Goal: Transaction & Acquisition: Book appointment/travel/reservation

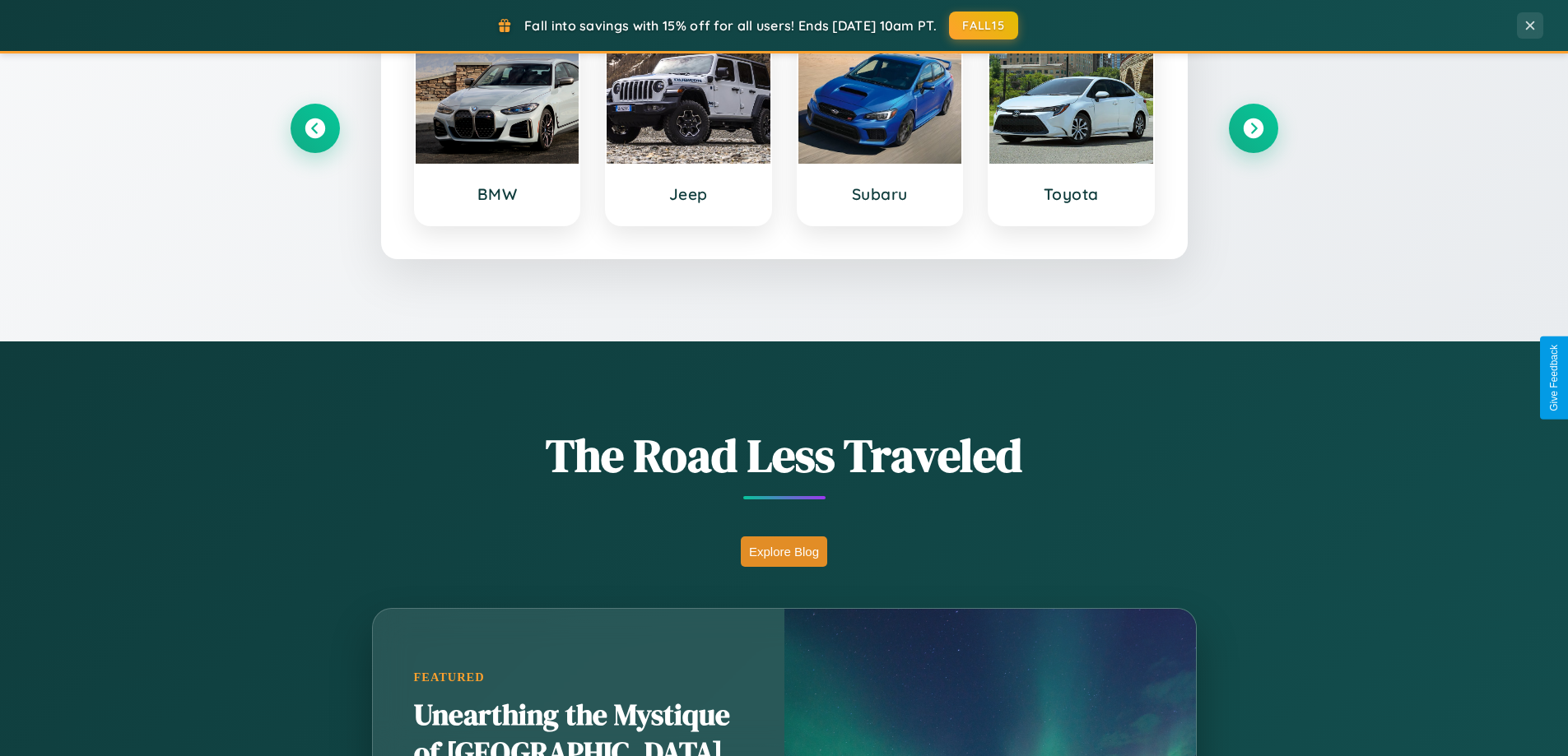
scroll to position [1133, 0]
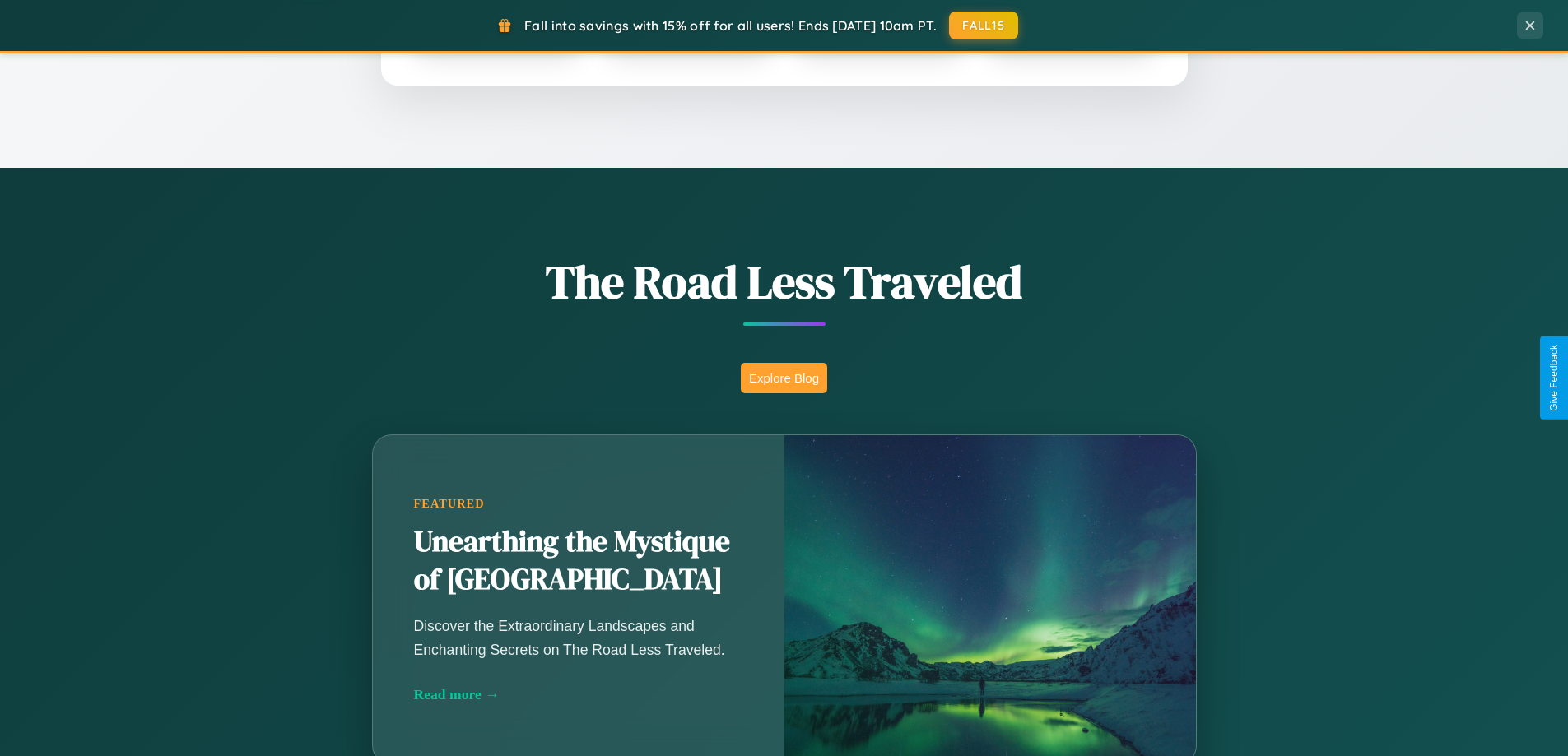
click at [784, 378] on button "Explore Blog" at bounding box center [784, 378] width 87 height 30
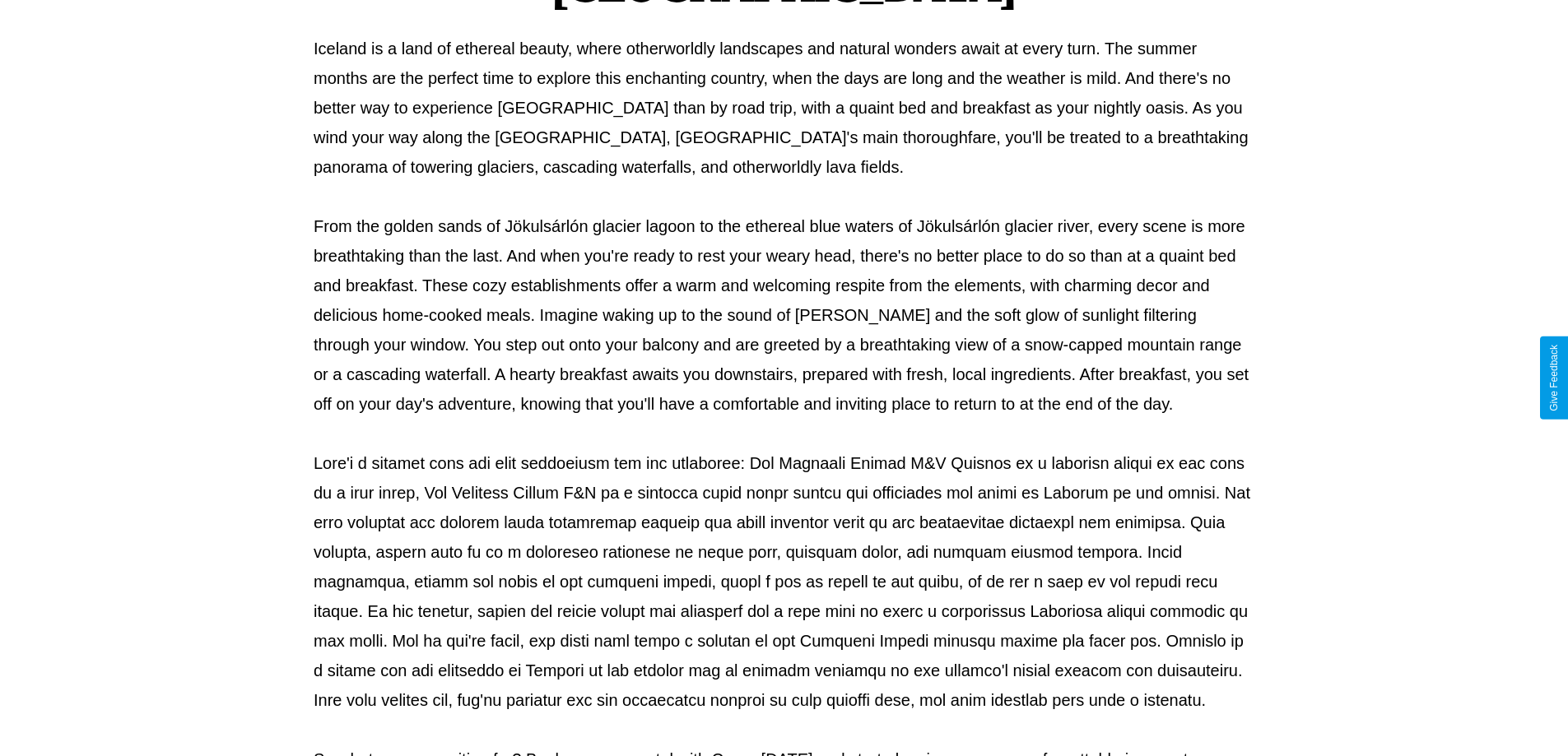
scroll to position [532, 0]
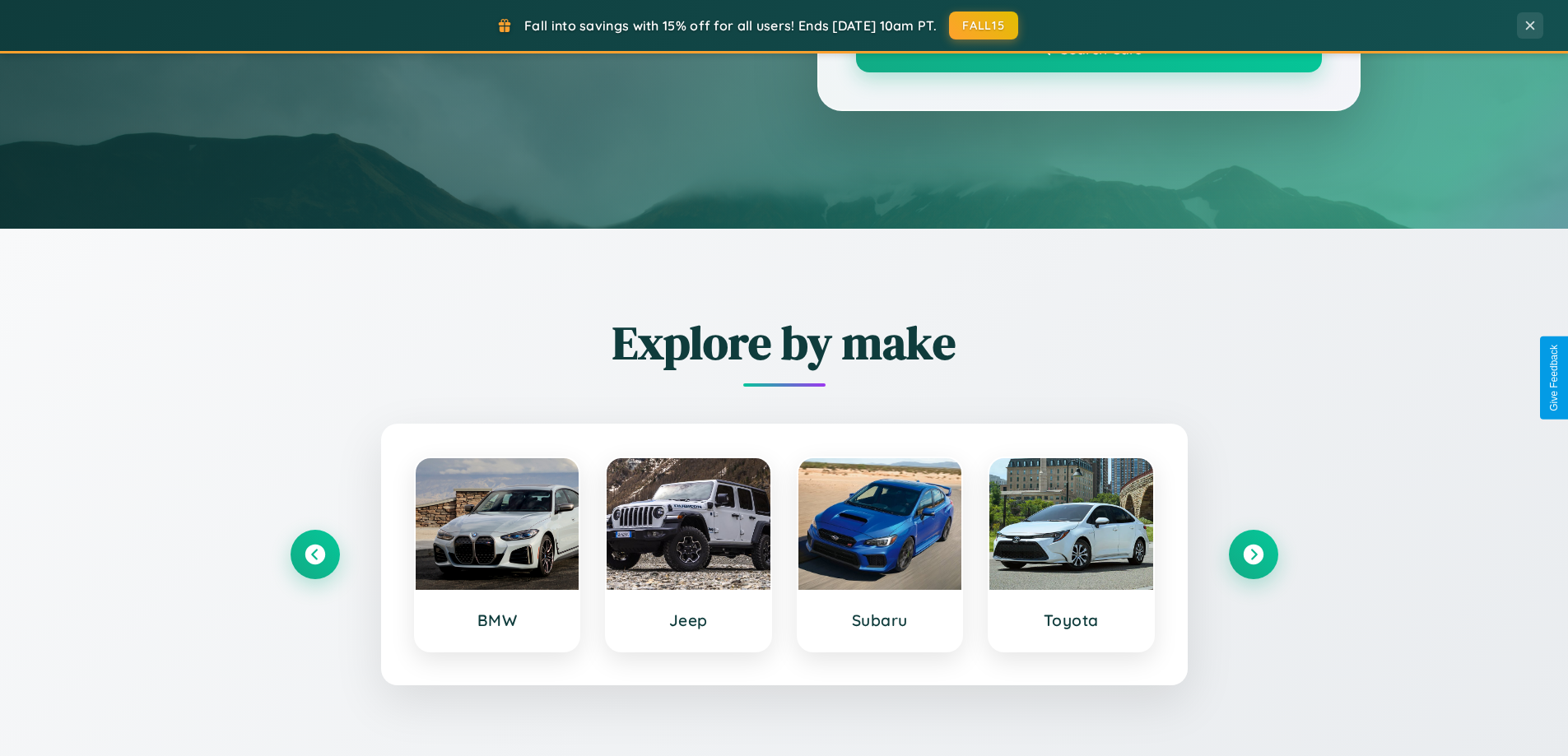
scroll to position [1133, 0]
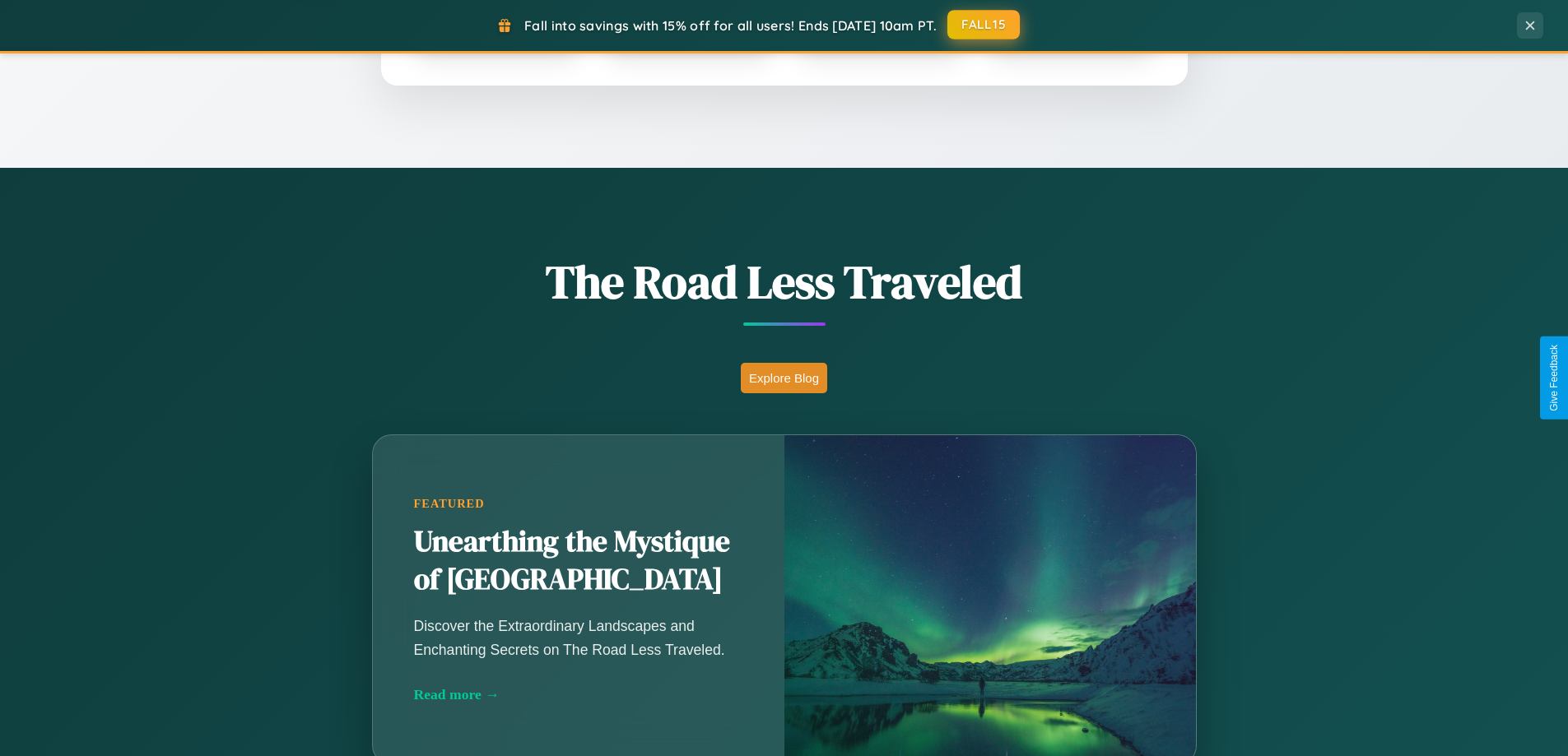
click at [984, 25] on button "FALL15" at bounding box center [983, 25] width 73 height 29
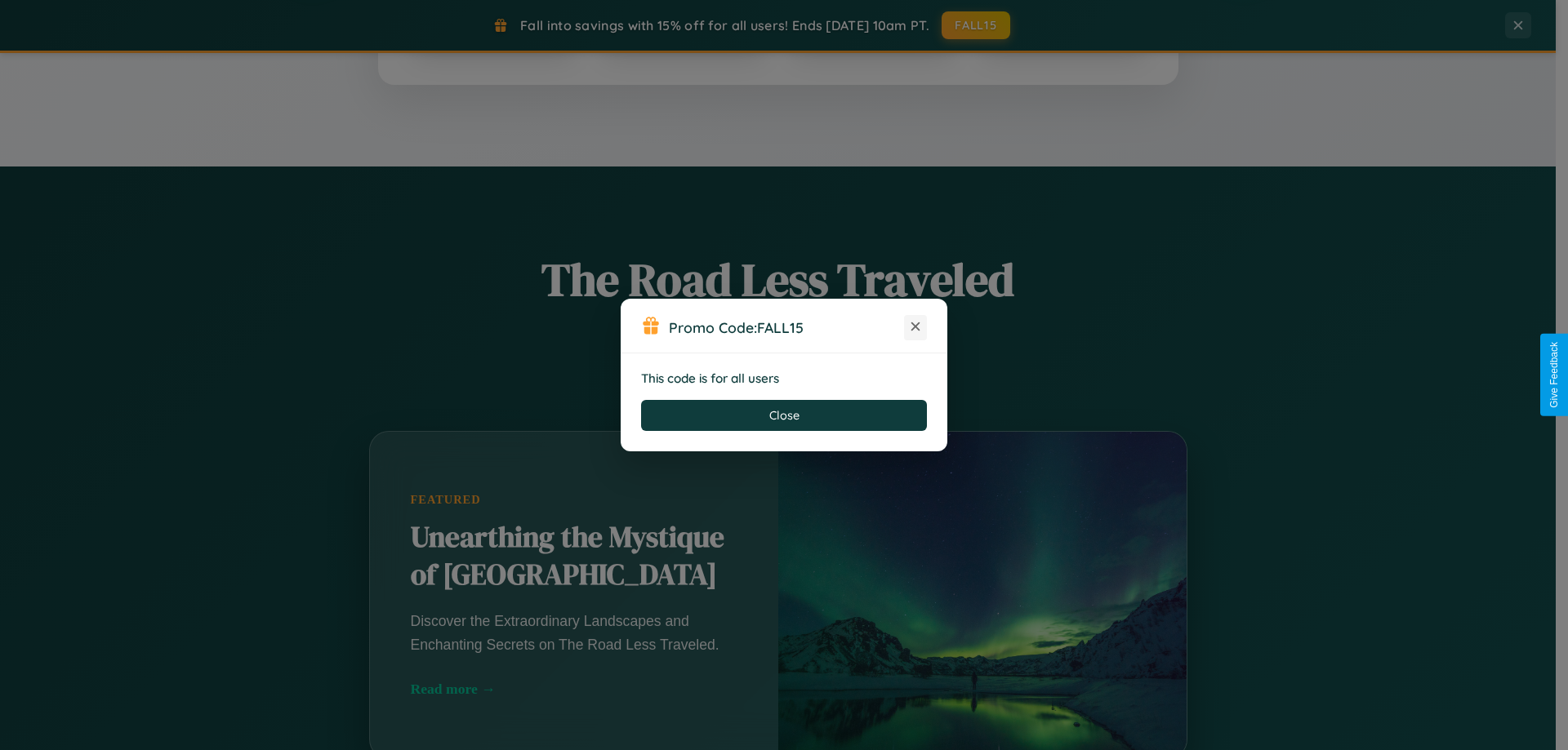
click at [916, 327] on icon at bounding box center [916, 327] width 16 height 16
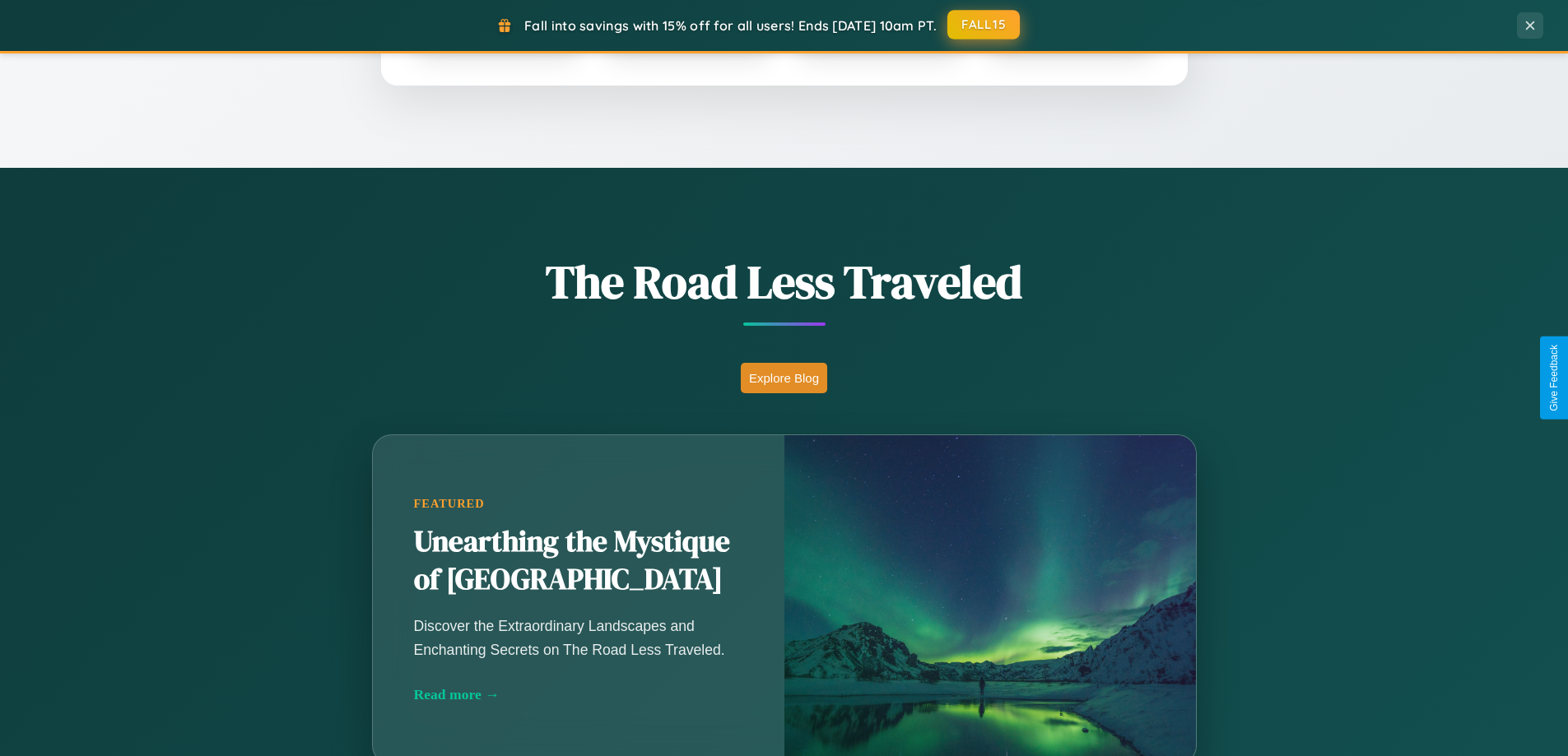
click at [984, 25] on button "FALL15" at bounding box center [983, 25] width 73 height 29
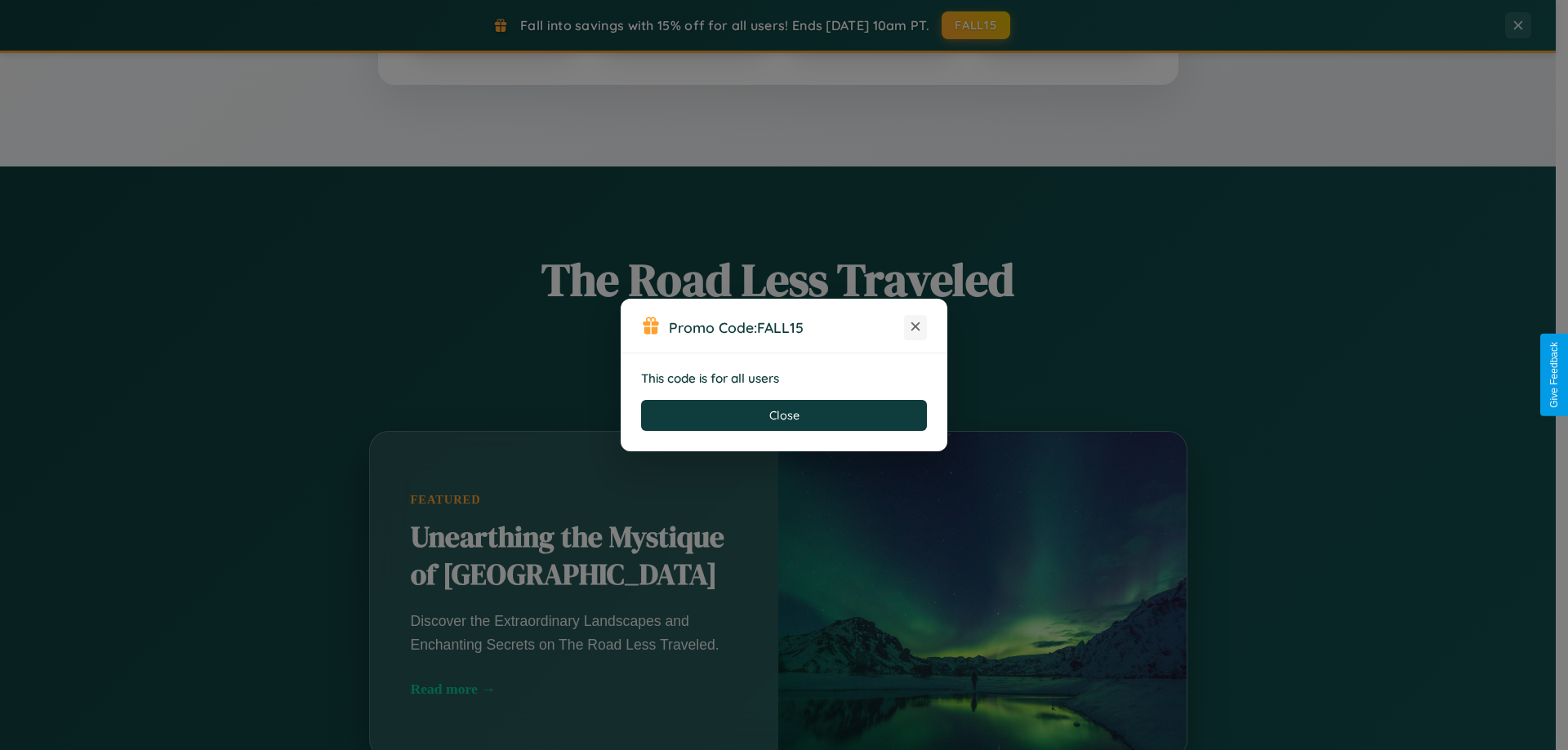
click at [916, 327] on icon at bounding box center [916, 327] width 16 height 16
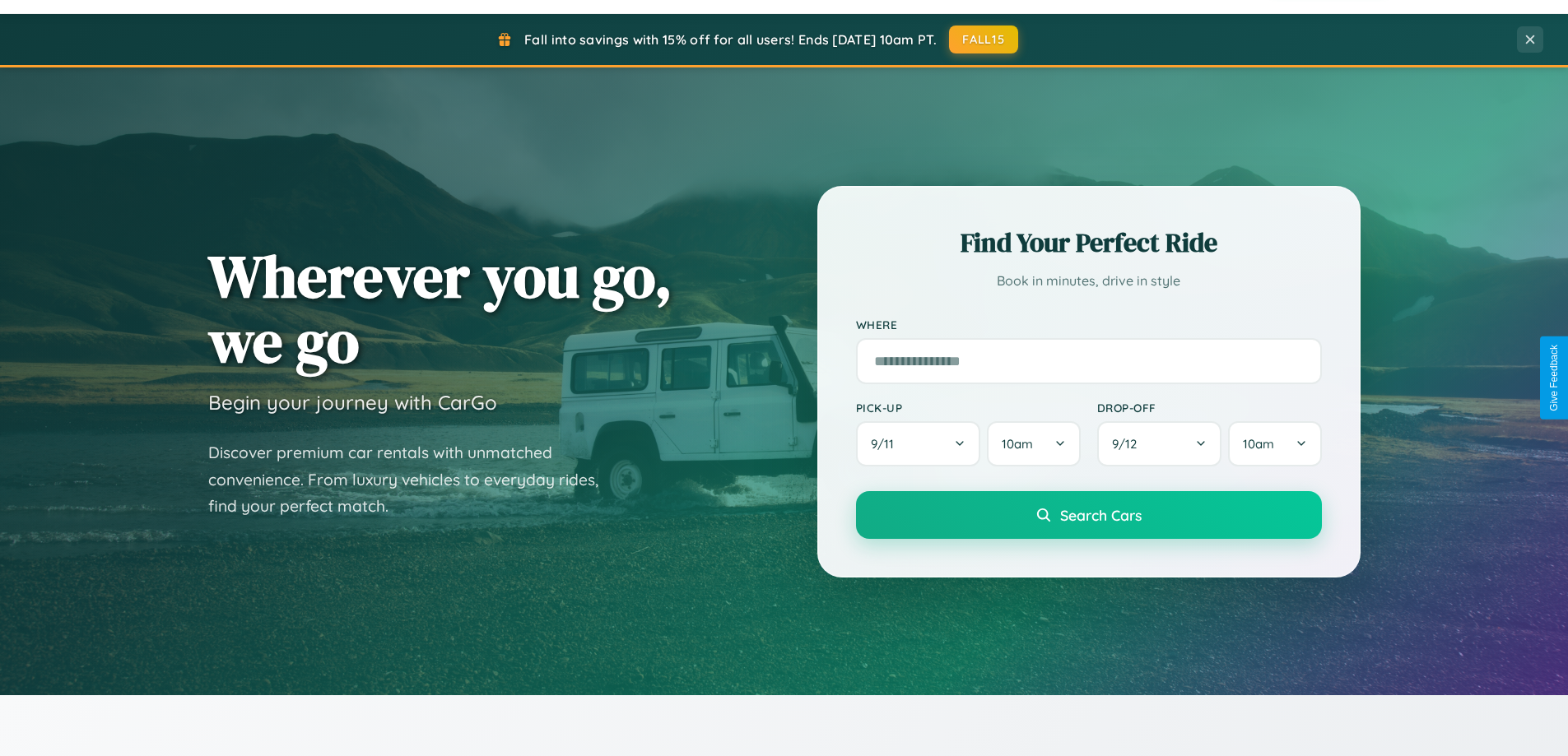
scroll to position [49, 0]
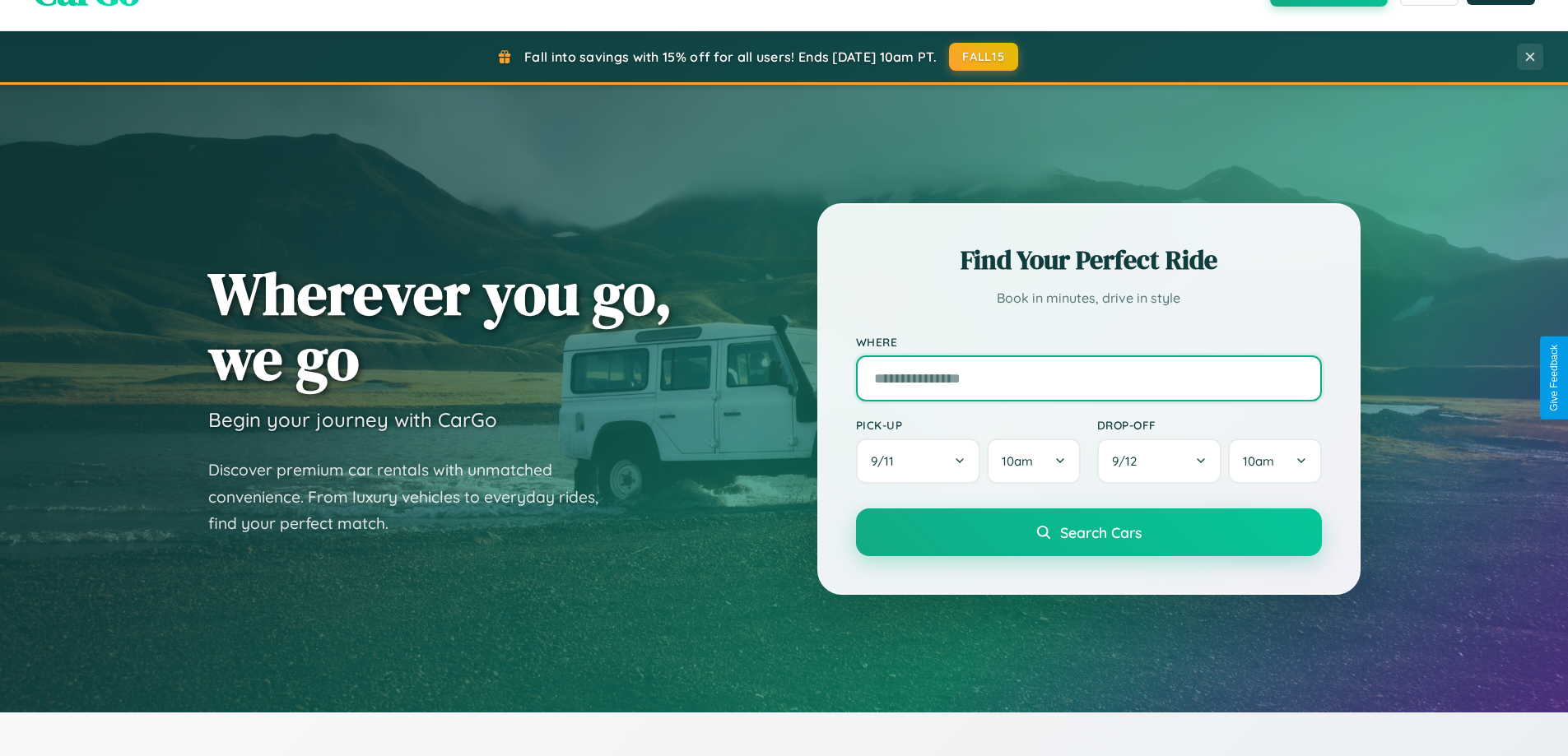
click at [1088, 378] on input "text" at bounding box center [1088, 378] width 466 height 46
type input "*******"
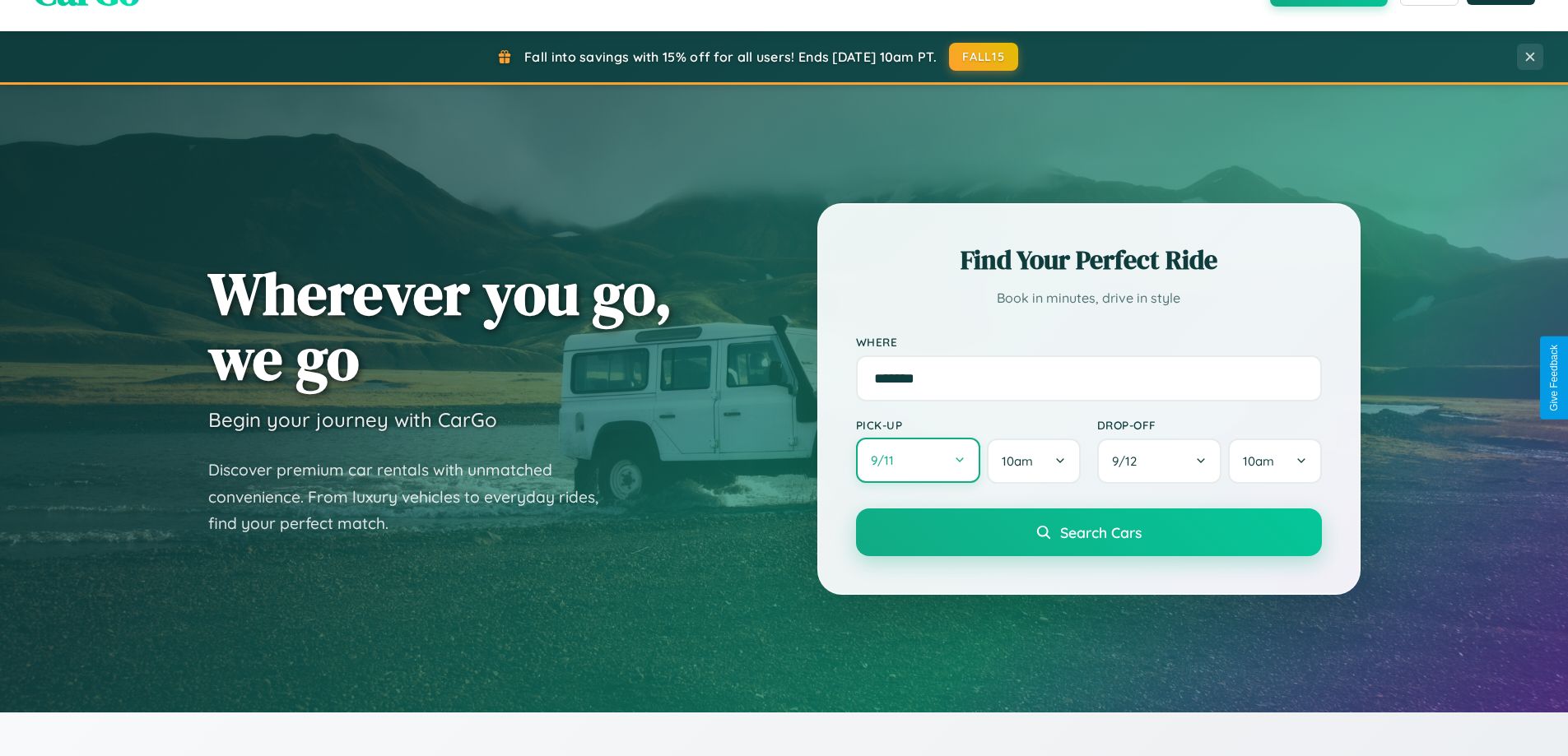
click at [918, 460] on button "9 / 11" at bounding box center [918, 459] width 125 height 45
select select "*"
select select "****"
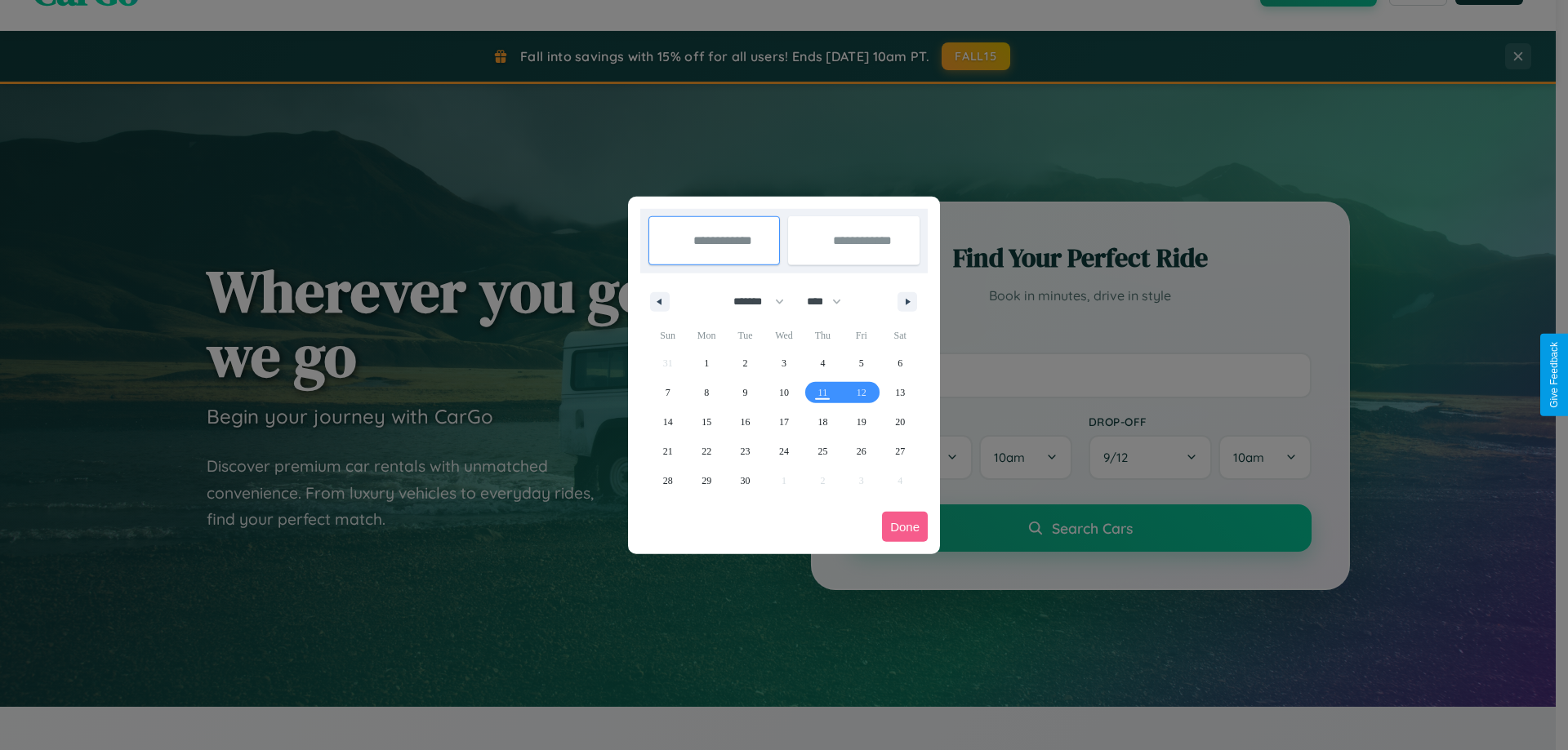
drag, startPoint x: 751, startPoint y: 301, endPoint x: 784, endPoint y: 327, distance: 42.0
click at [751, 301] on select "******* ******** ***** ***** *** **** **** ****** ********* ******* ******** **…" at bounding box center [756, 301] width 69 height 26
select select "*"
drag, startPoint x: 832, startPoint y: 301, endPoint x: 784, endPoint y: 327, distance: 54.6
click at [832, 301] on select "**** **** **** **** **** **** **** **** **** **** **** **** **** **** **** ****…" at bounding box center [823, 301] width 49 height 26
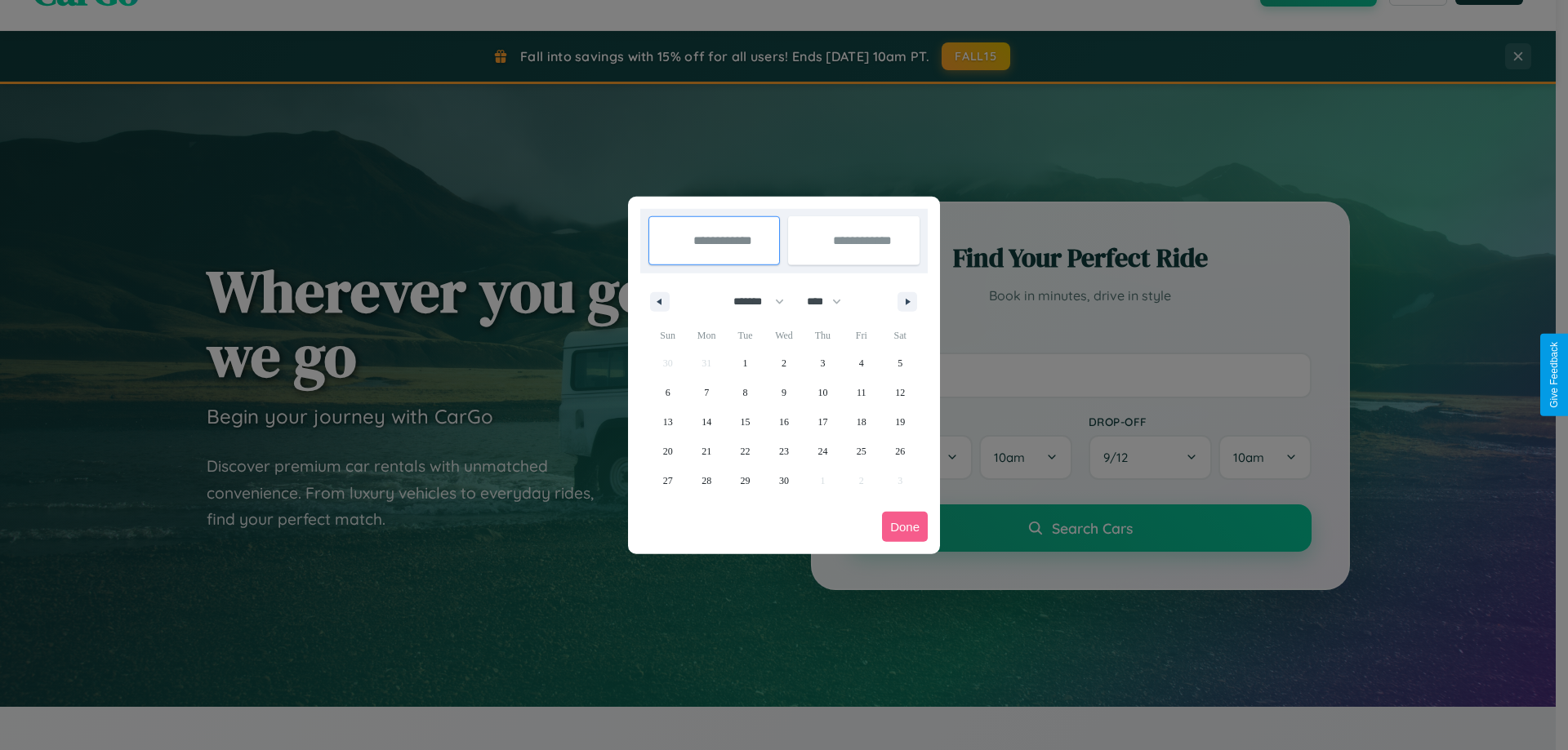
select select "****"
click at [706, 481] on span "27" at bounding box center [706, 481] width 10 height 29
type input "**********"
click at [745, 481] on span "28" at bounding box center [746, 481] width 10 height 29
type input "**********"
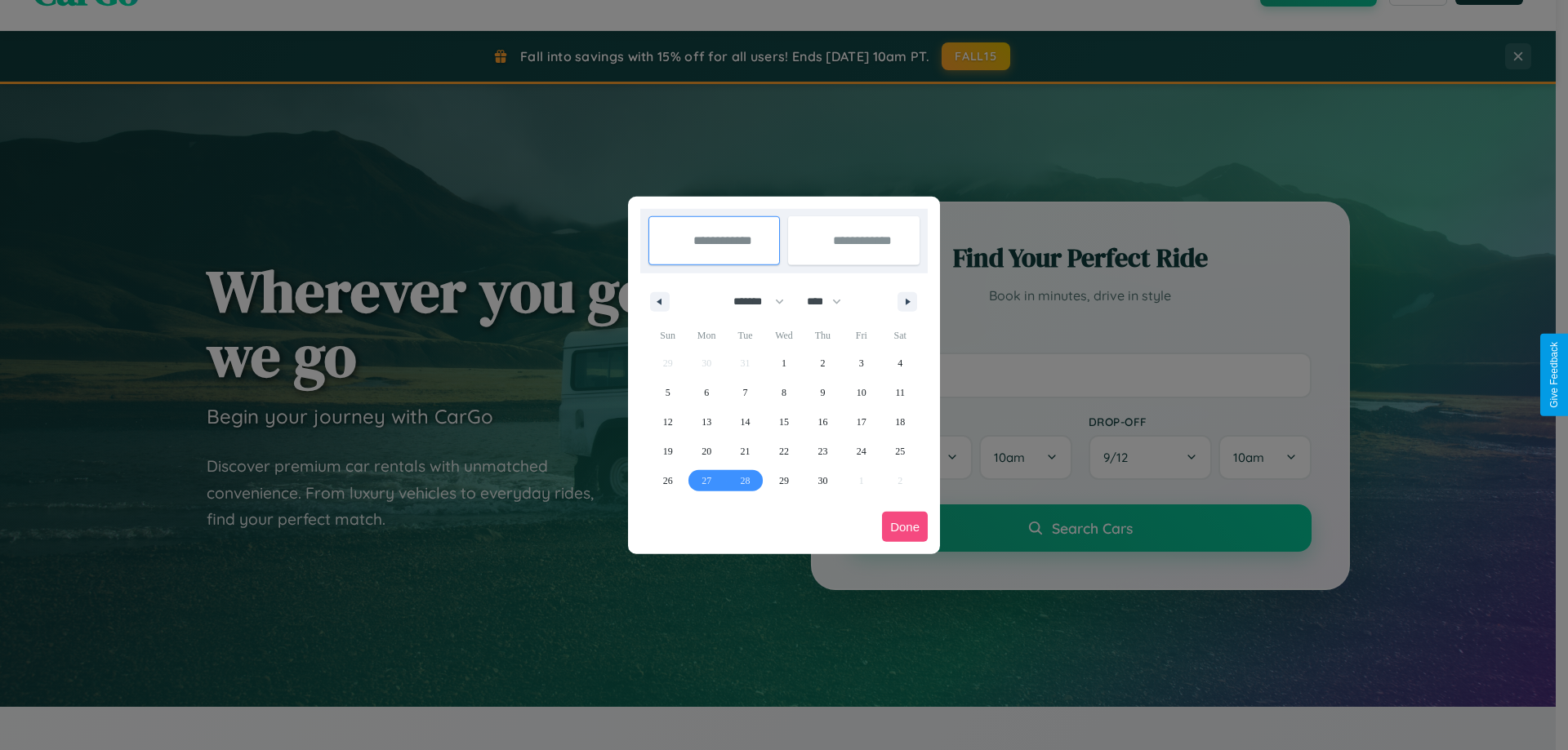
click at [905, 526] on button "Done" at bounding box center [905, 526] width 46 height 30
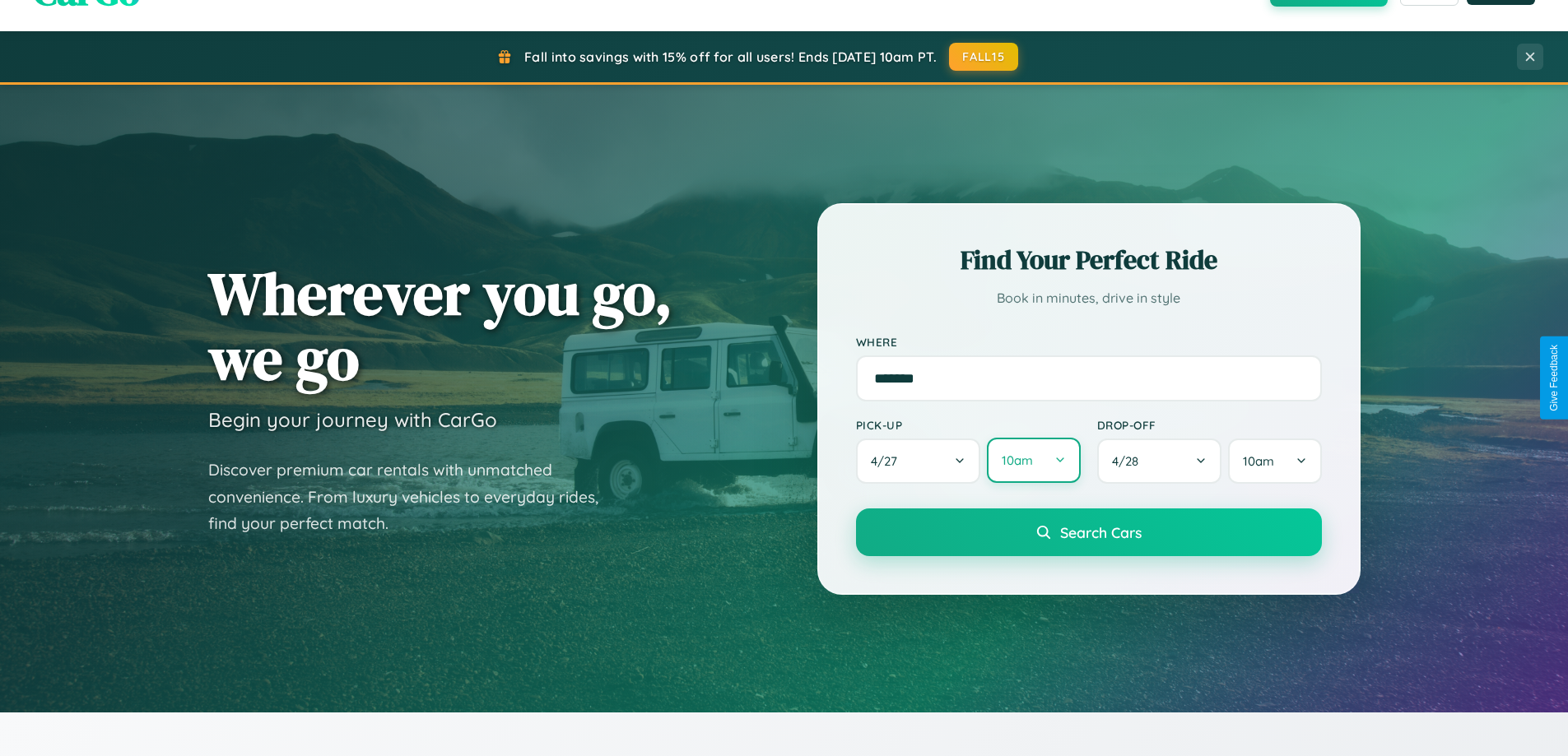
click at [1033, 460] on button "10am" at bounding box center [1033, 459] width 93 height 45
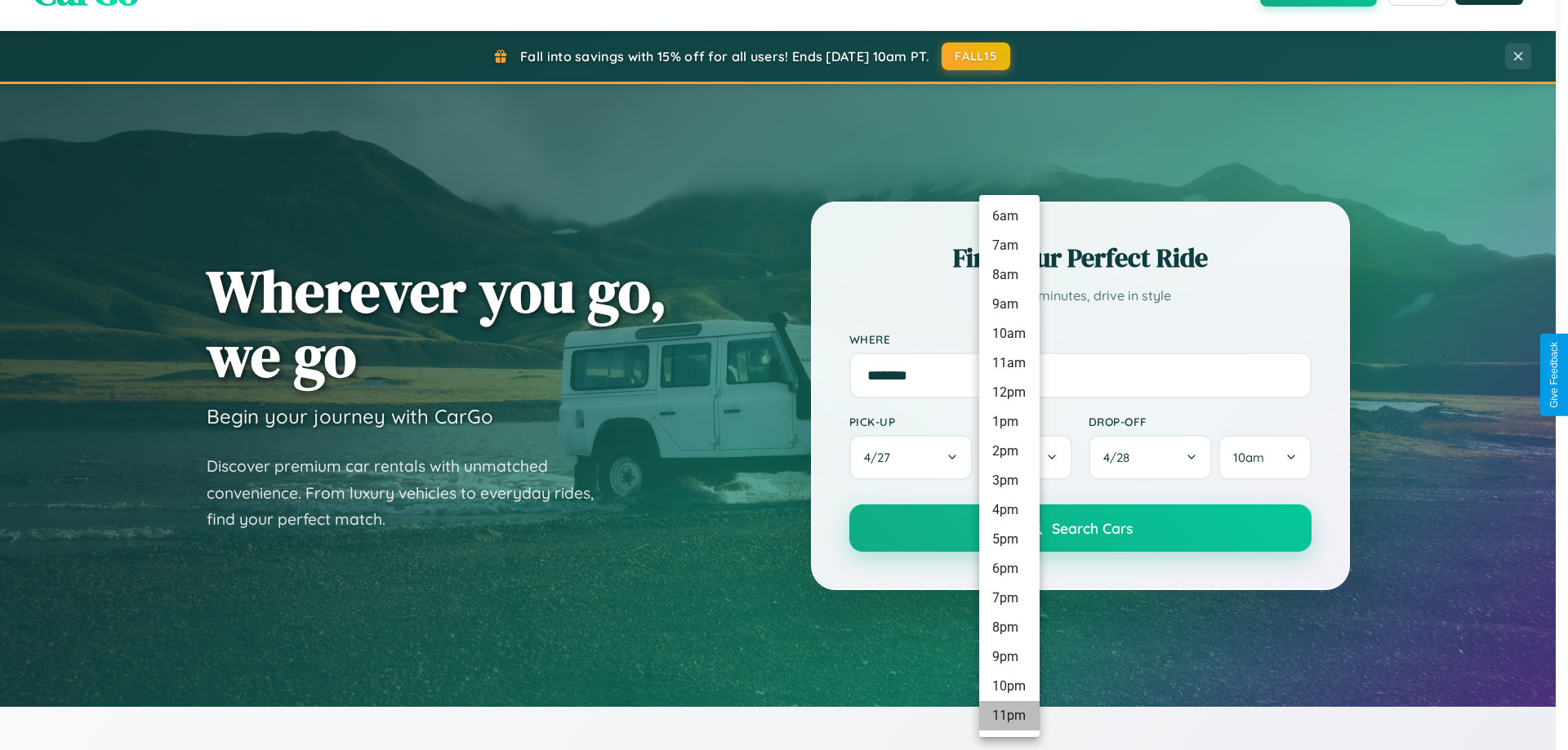
click at [1009, 716] on li "11pm" at bounding box center [1010, 716] width 60 height 29
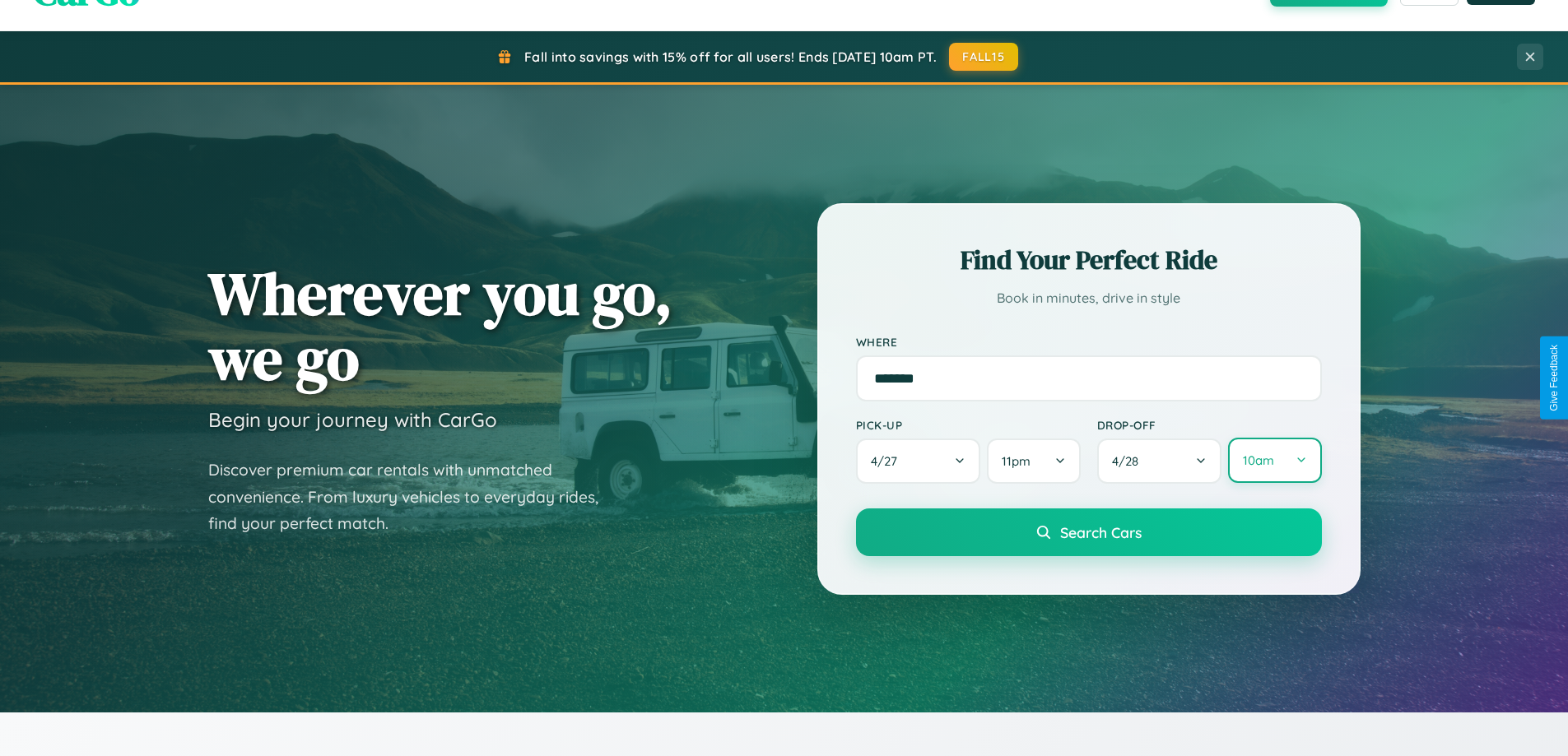
click at [1273, 461] on button "10am" at bounding box center [1273, 459] width 93 height 45
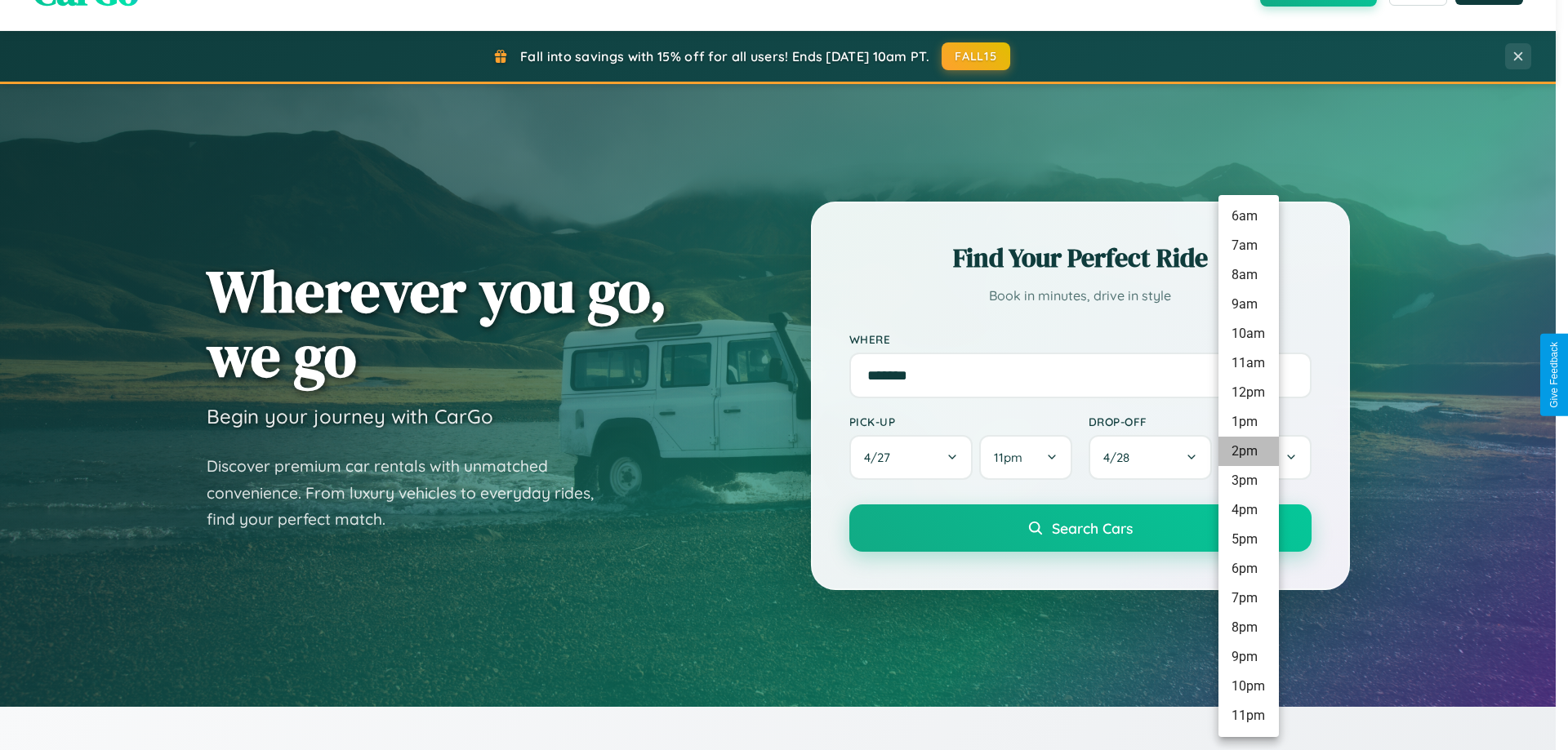
click at [1248, 422] on li "1pm" at bounding box center [1248, 422] width 60 height 29
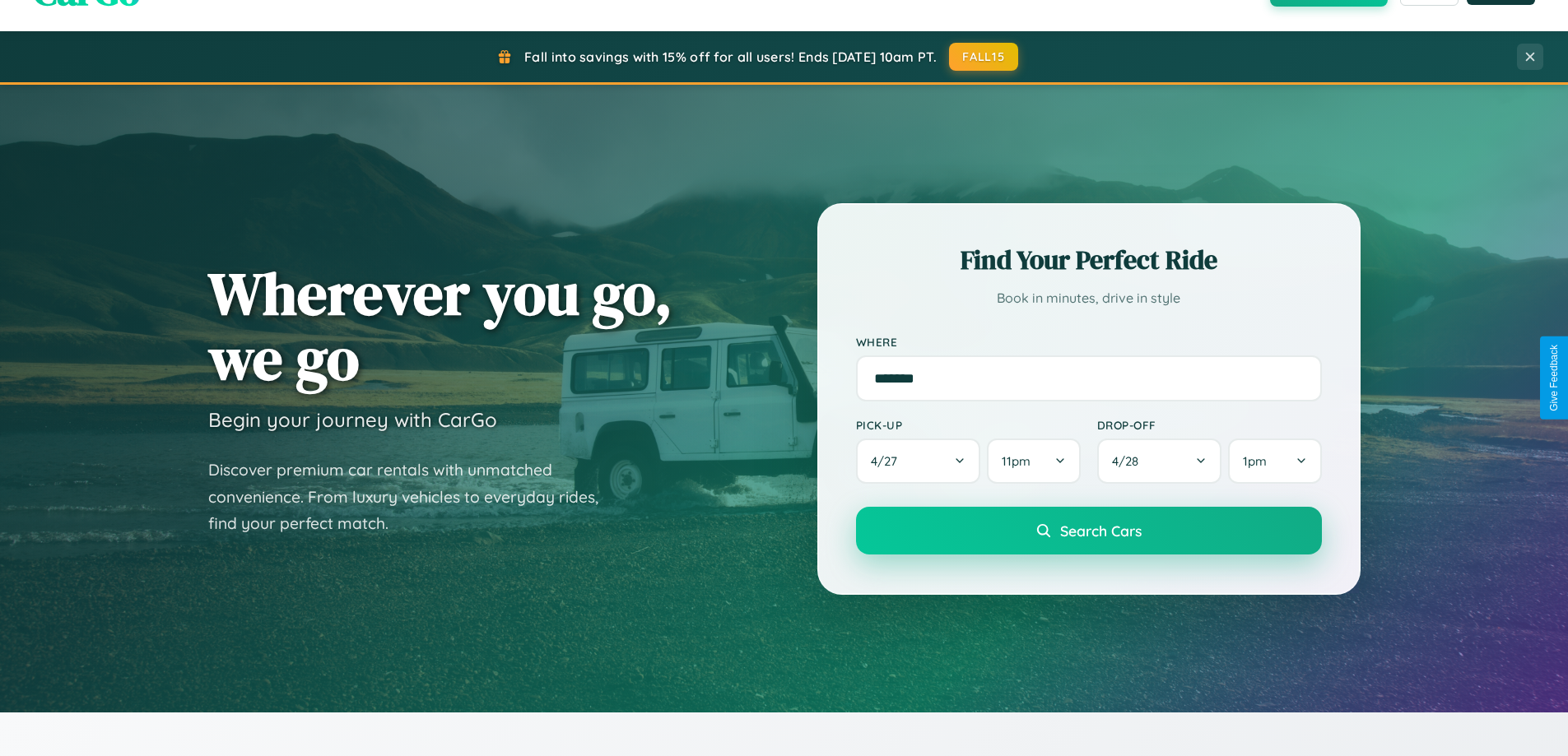
click at [1088, 531] on span "Search Cars" at bounding box center [1100, 531] width 81 height 18
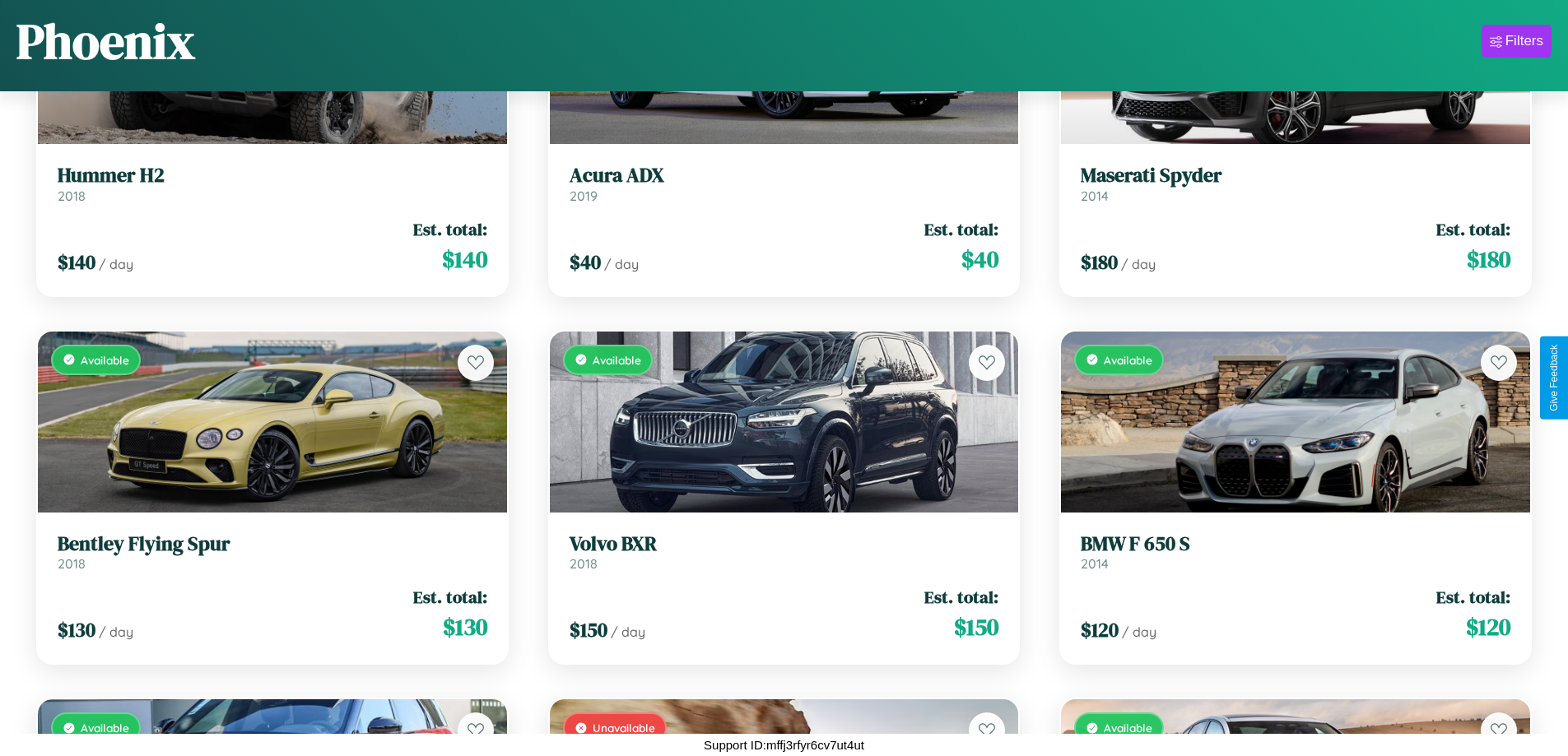
scroll to position [1705, 0]
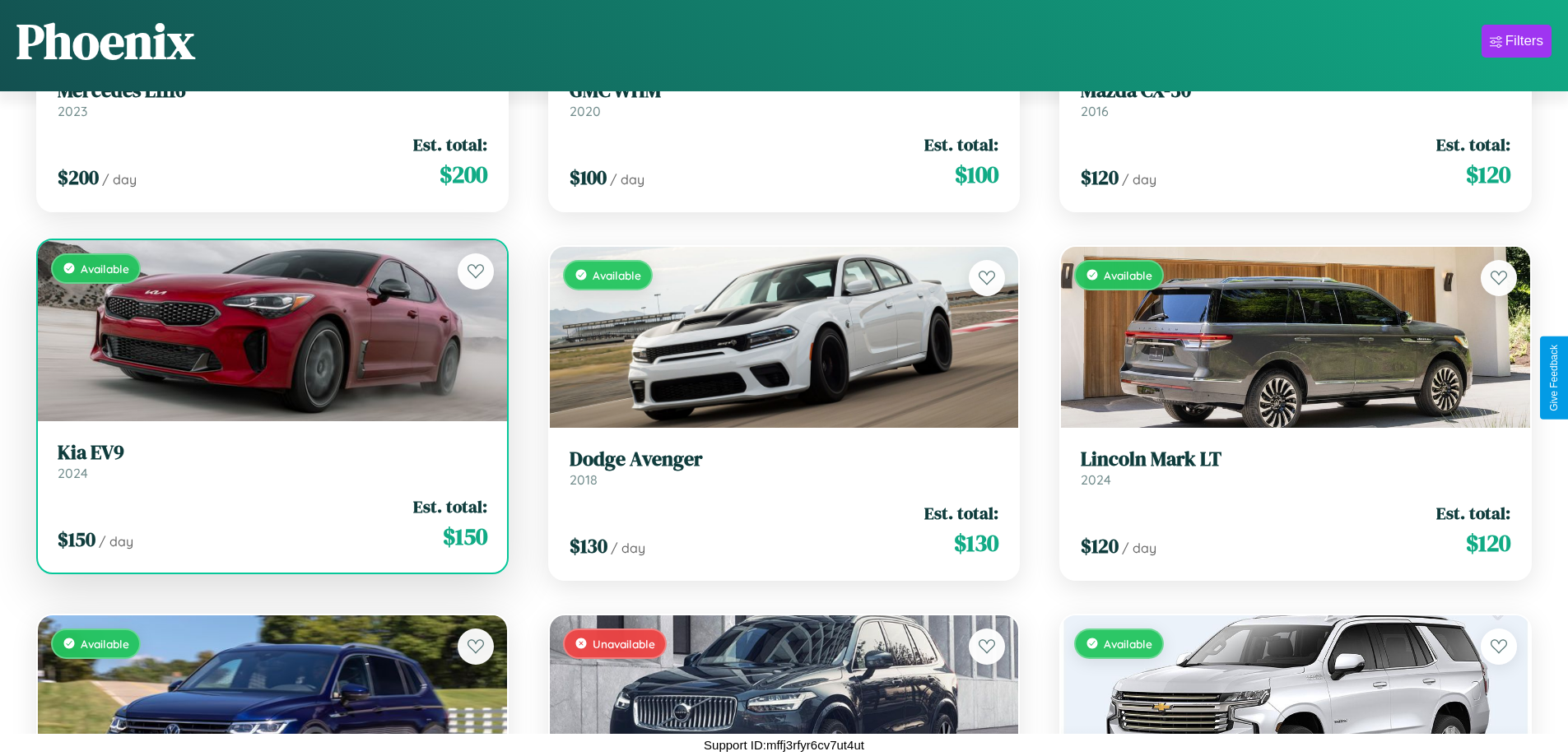
click at [270, 465] on h3 "Kia EV9" at bounding box center [273, 453] width 430 height 24
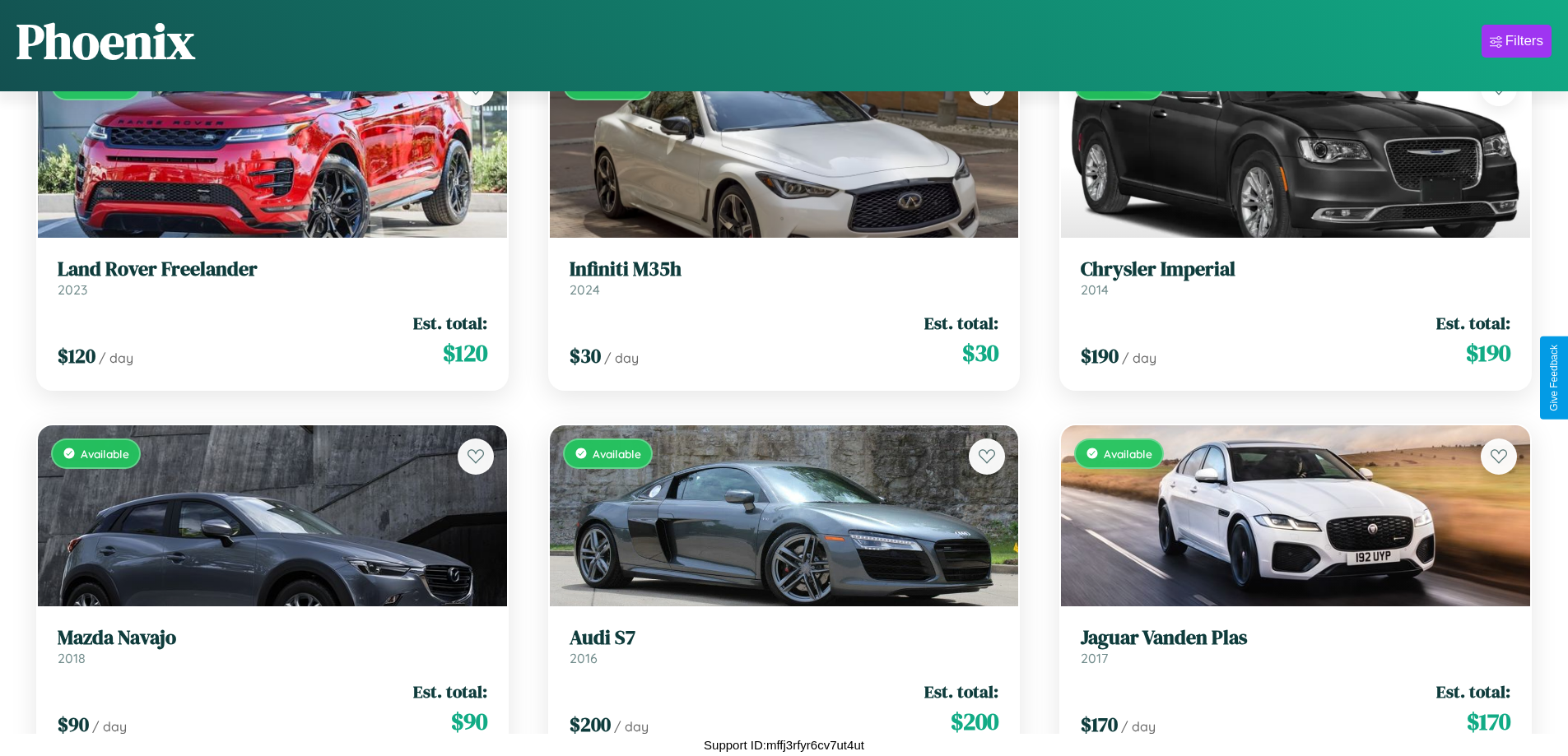
scroll to position [16815, 0]
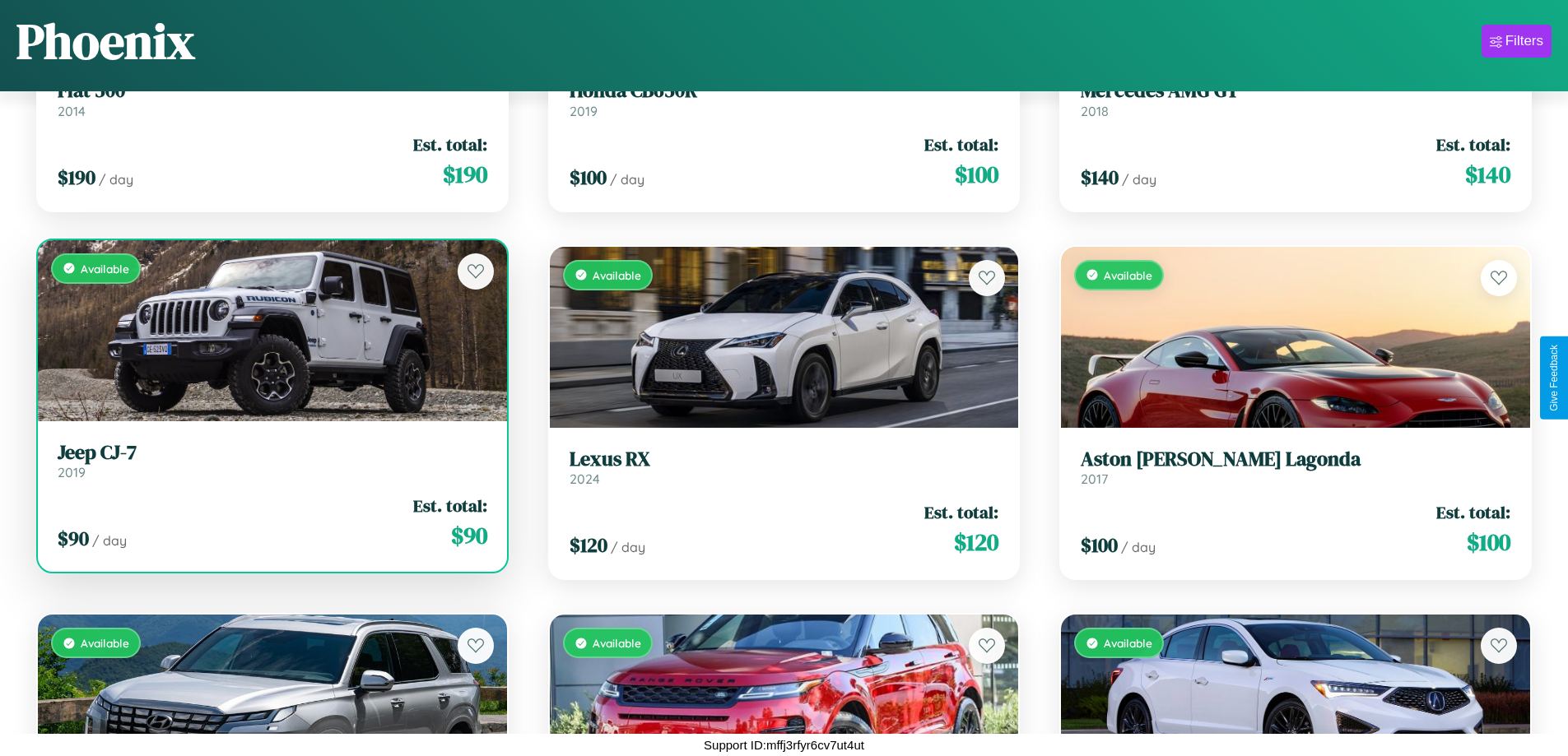
click at [270, 468] on link "Jeep CJ-7 2019" at bounding box center [273, 461] width 430 height 41
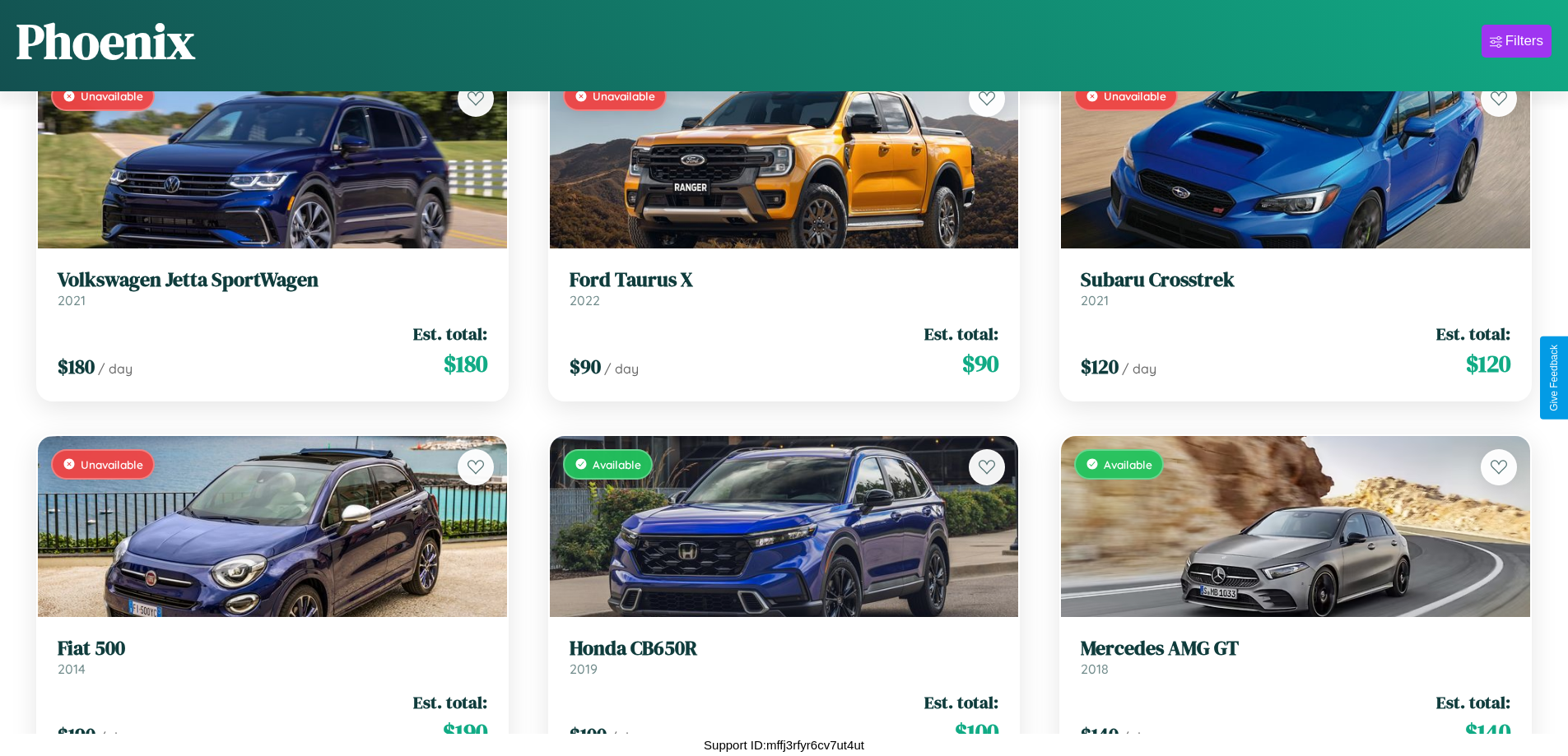
scroll to position [15341, 0]
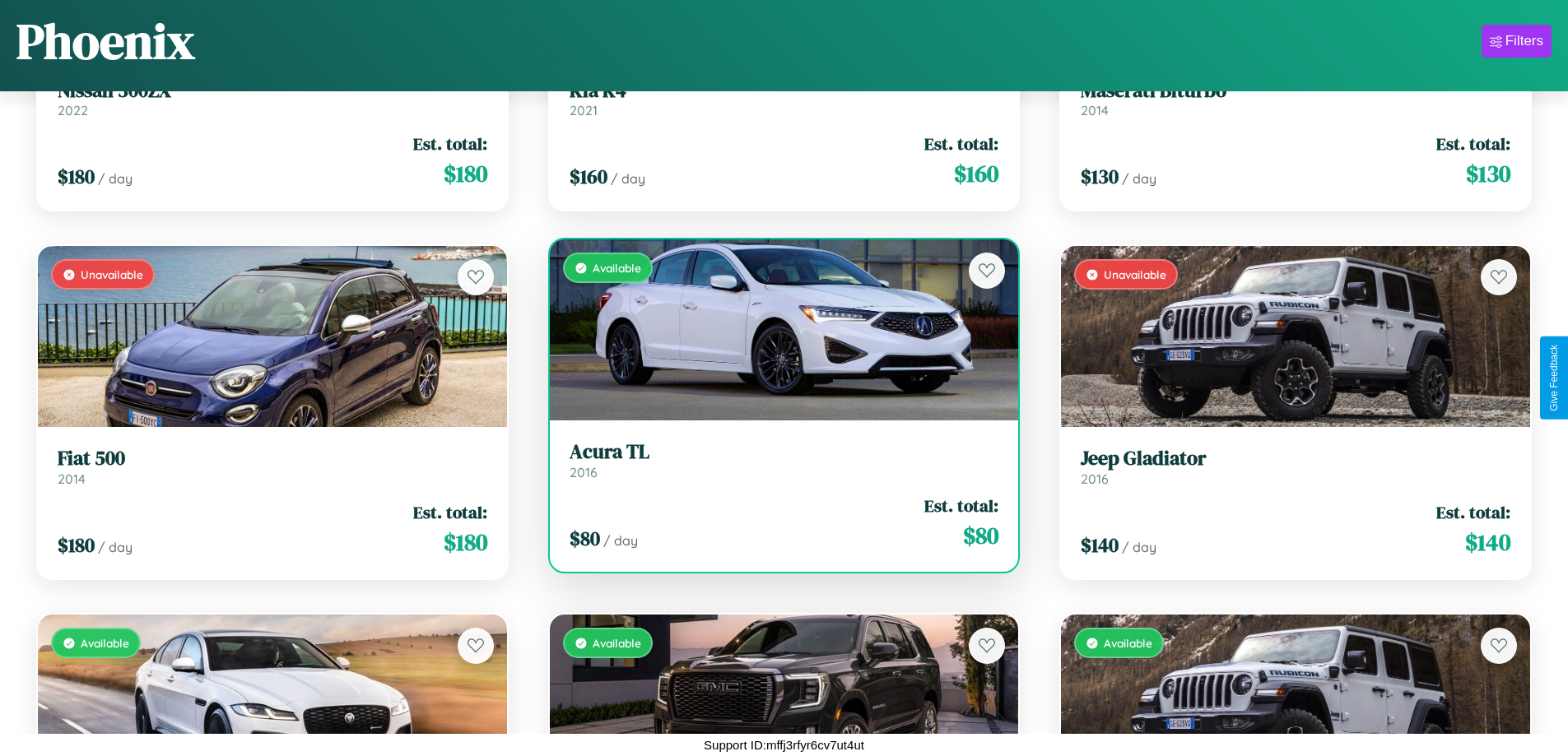
click at [777, 467] on link "Acura TL 2016" at bounding box center [784, 460] width 430 height 41
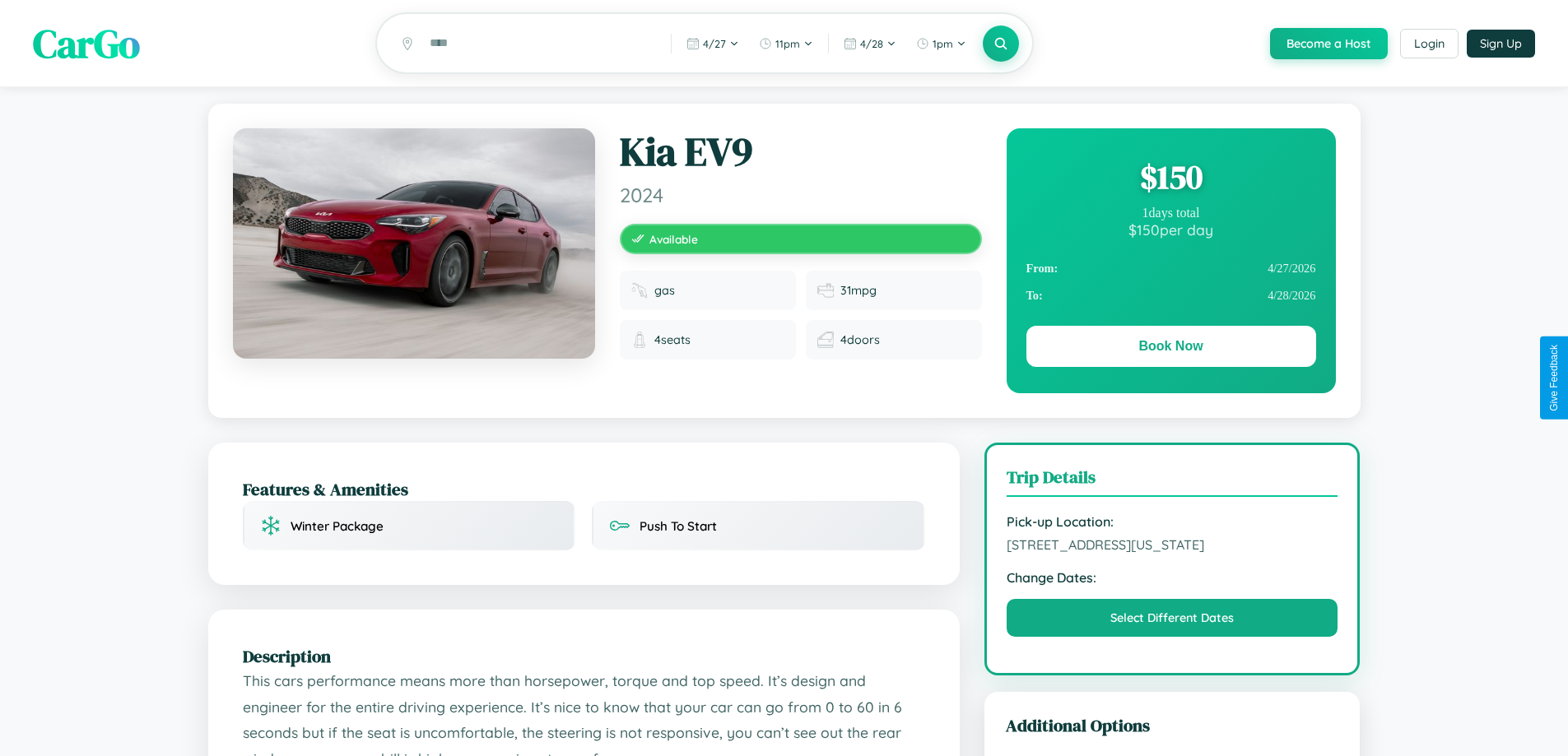
click at [1170, 180] on div "$ 150" at bounding box center [1170, 177] width 290 height 44
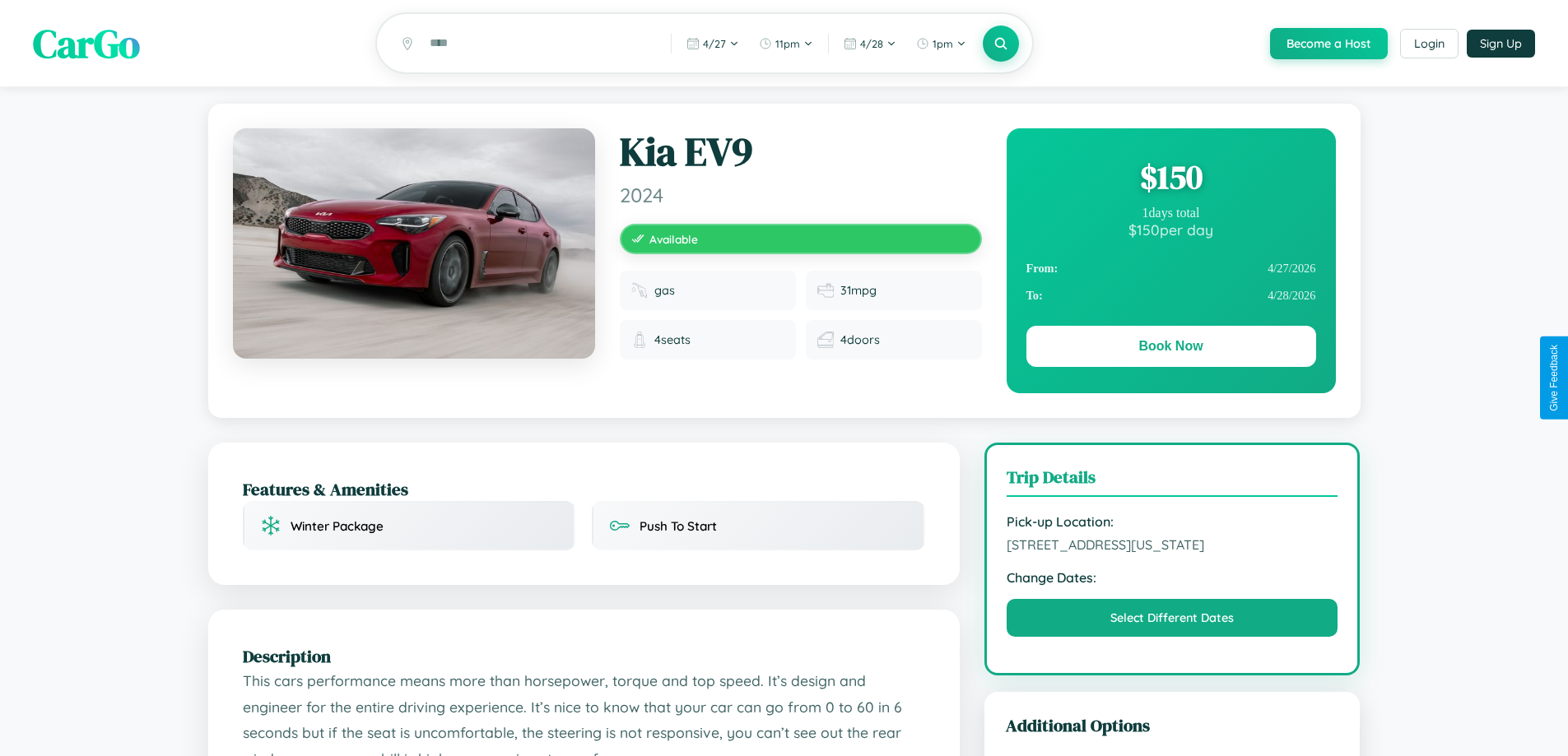
click at [1170, 180] on div "$ 150" at bounding box center [1170, 177] width 290 height 44
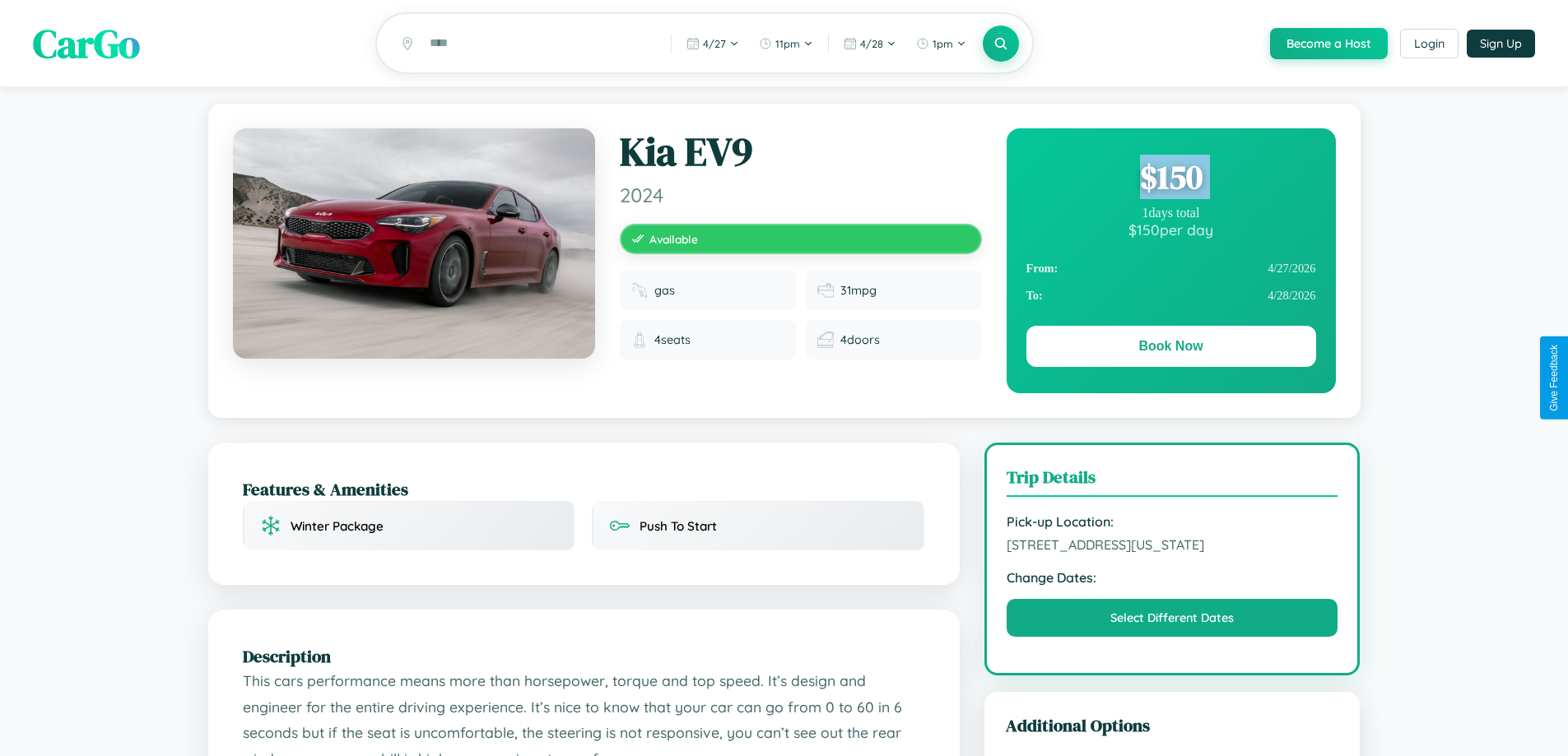
click at [1170, 180] on div "$ 150" at bounding box center [1170, 177] width 290 height 44
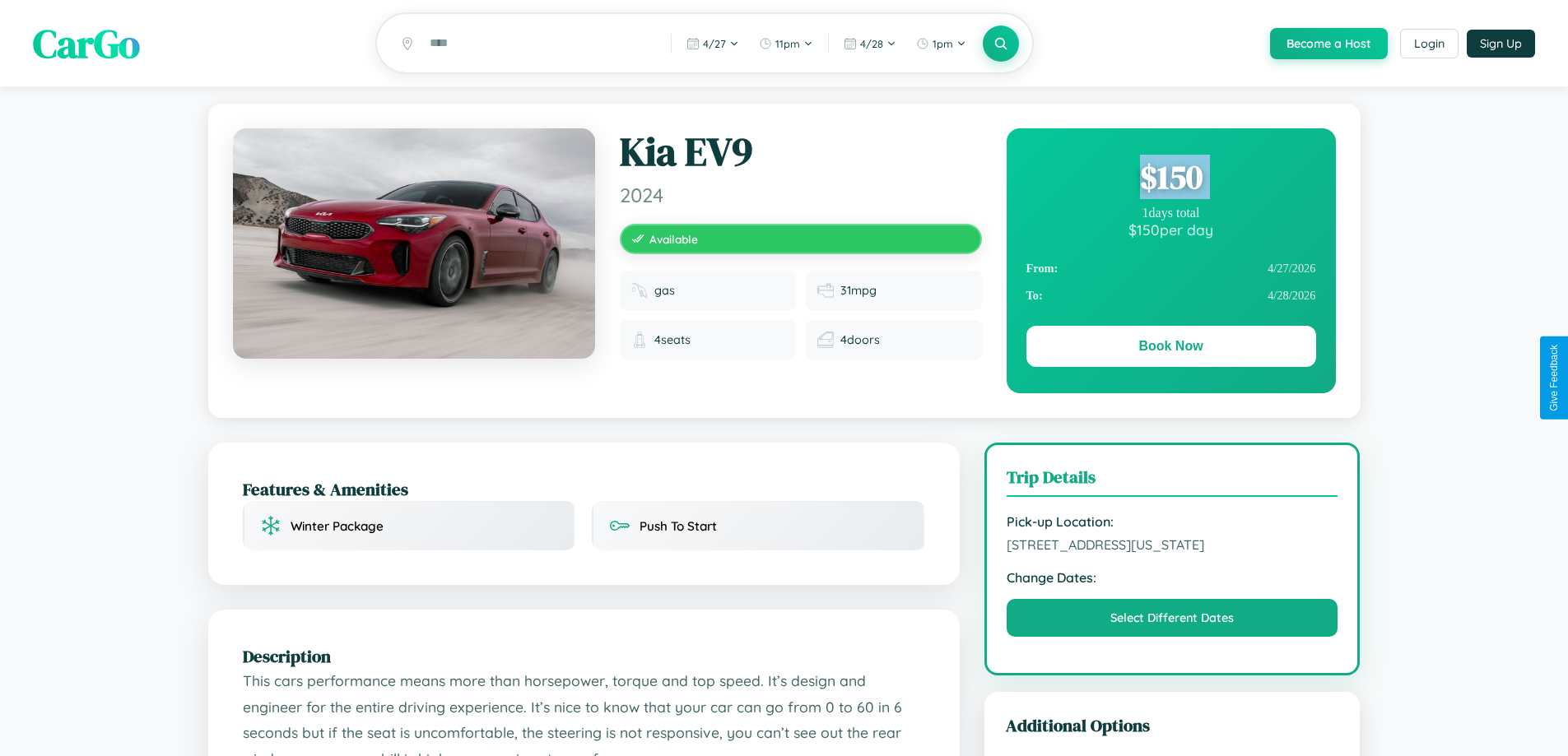
click at [1170, 180] on div "$ 150" at bounding box center [1170, 177] width 290 height 44
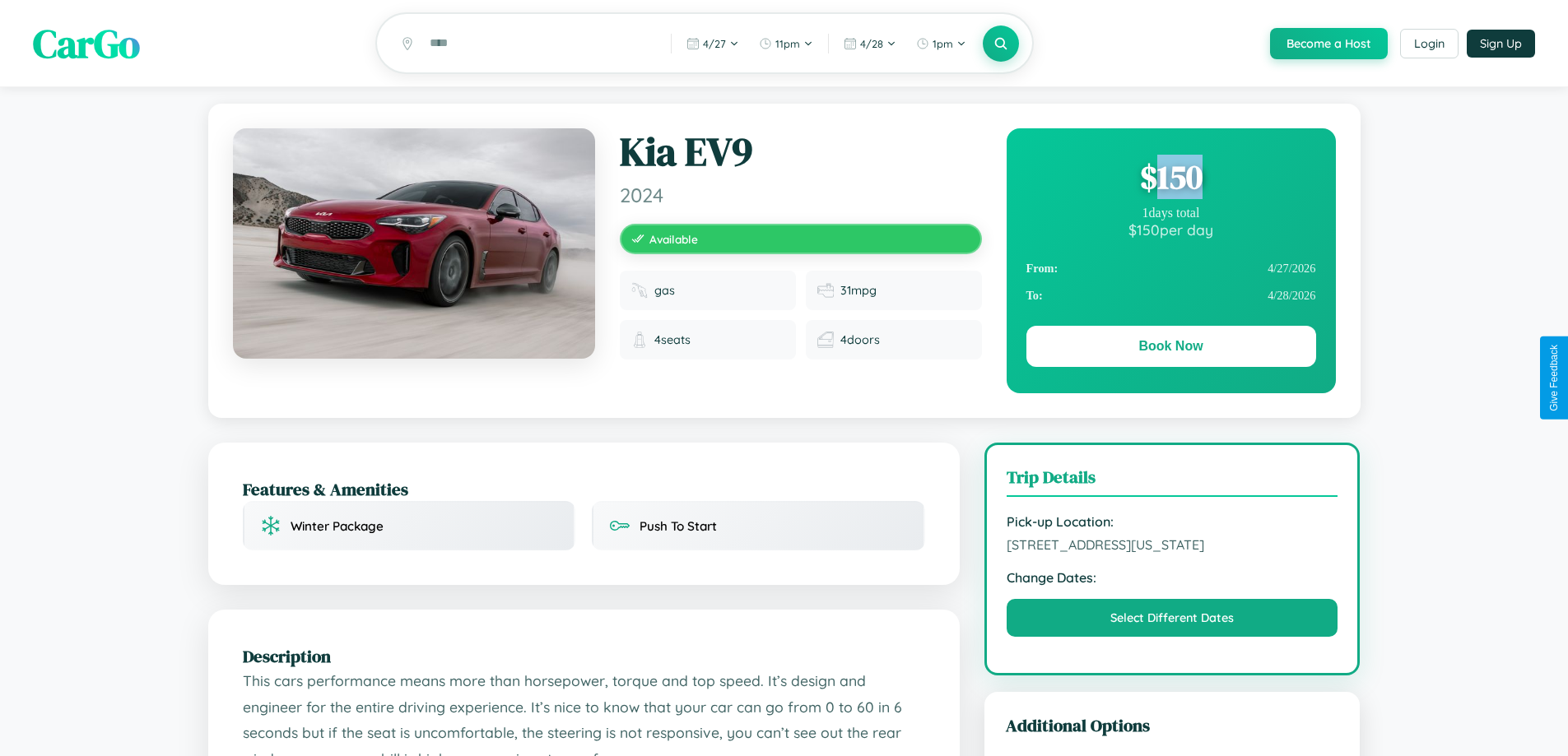
click at [1170, 180] on div "$ 150" at bounding box center [1170, 177] width 290 height 44
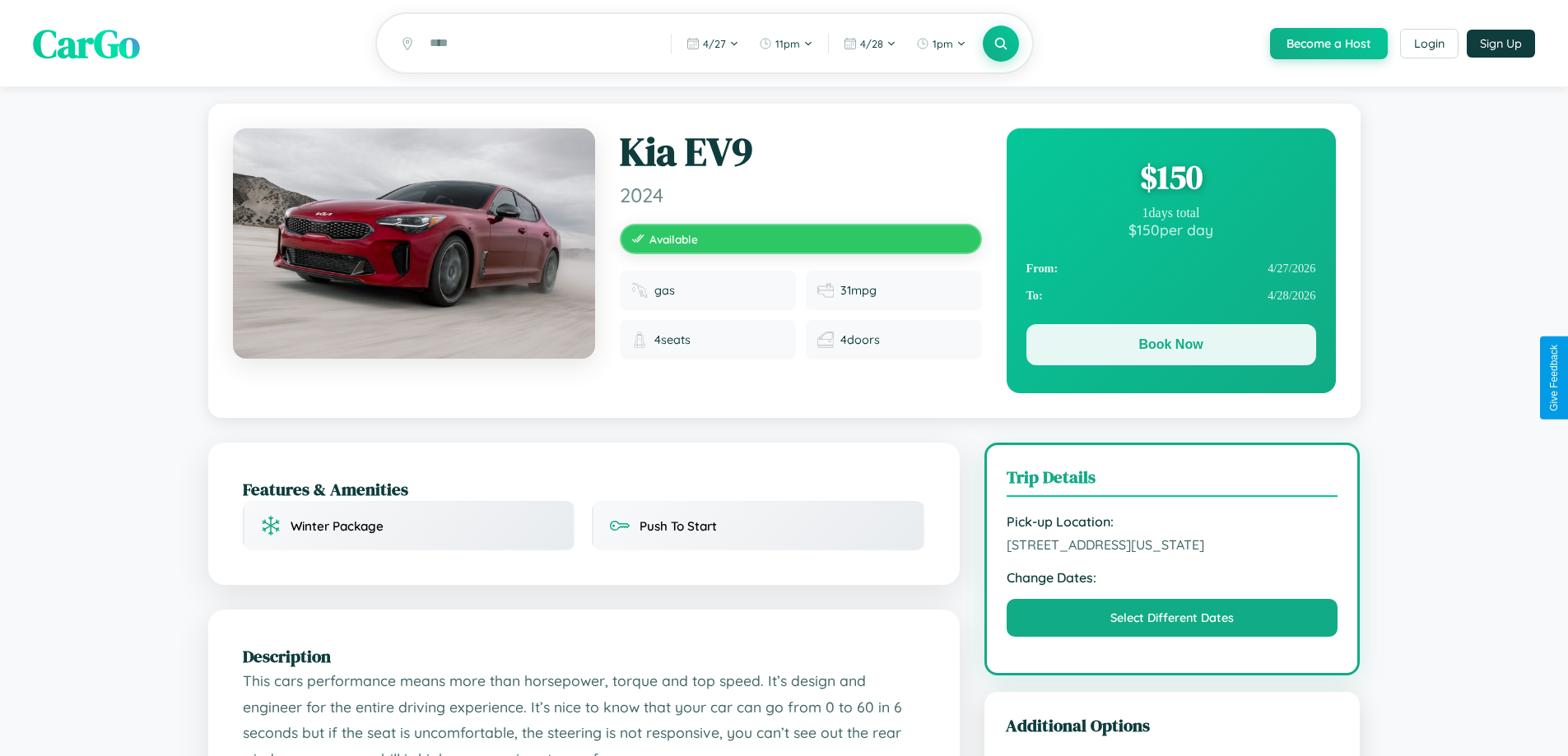
click at [1170, 347] on button "Book Now" at bounding box center [1170, 344] width 290 height 41
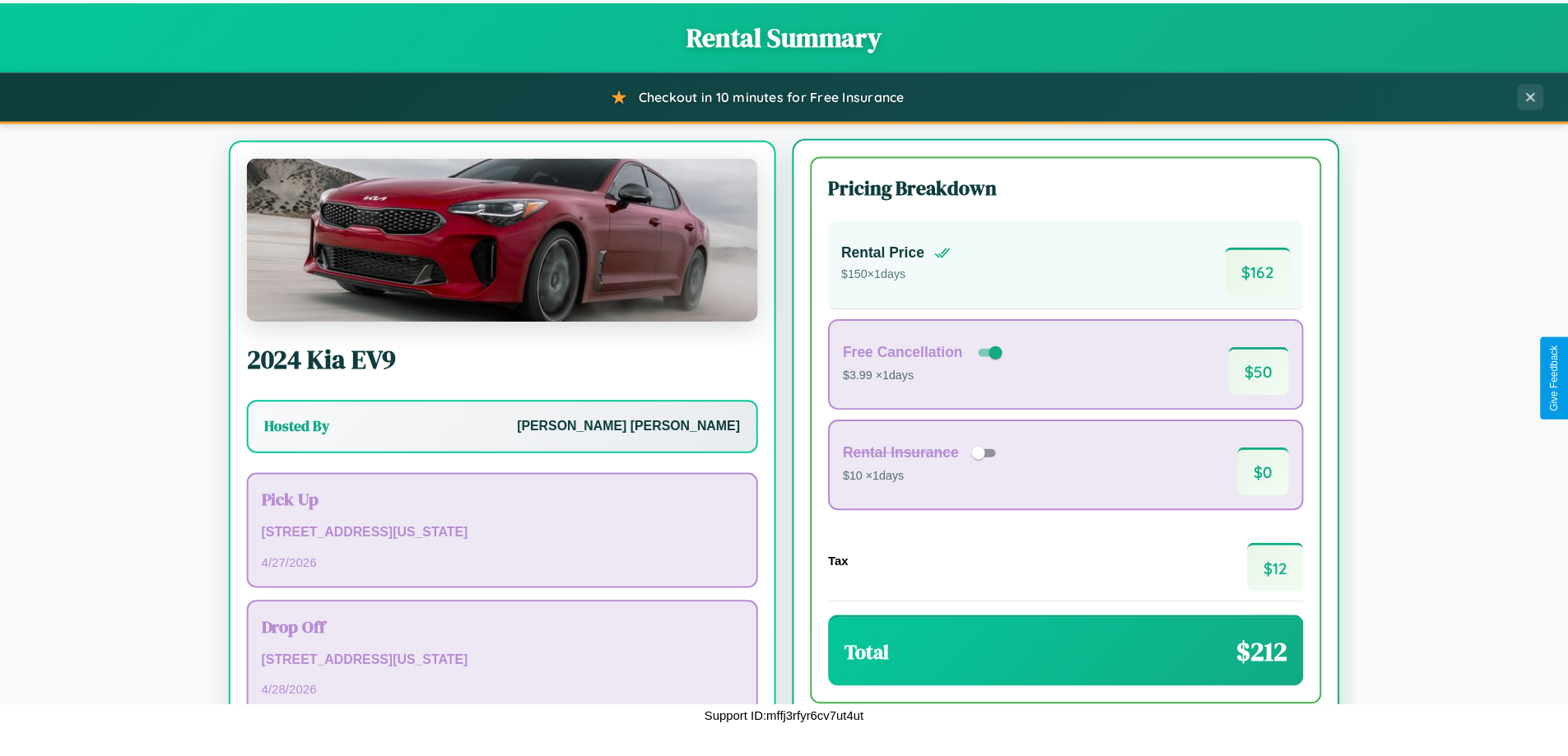
scroll to position [76, 0]
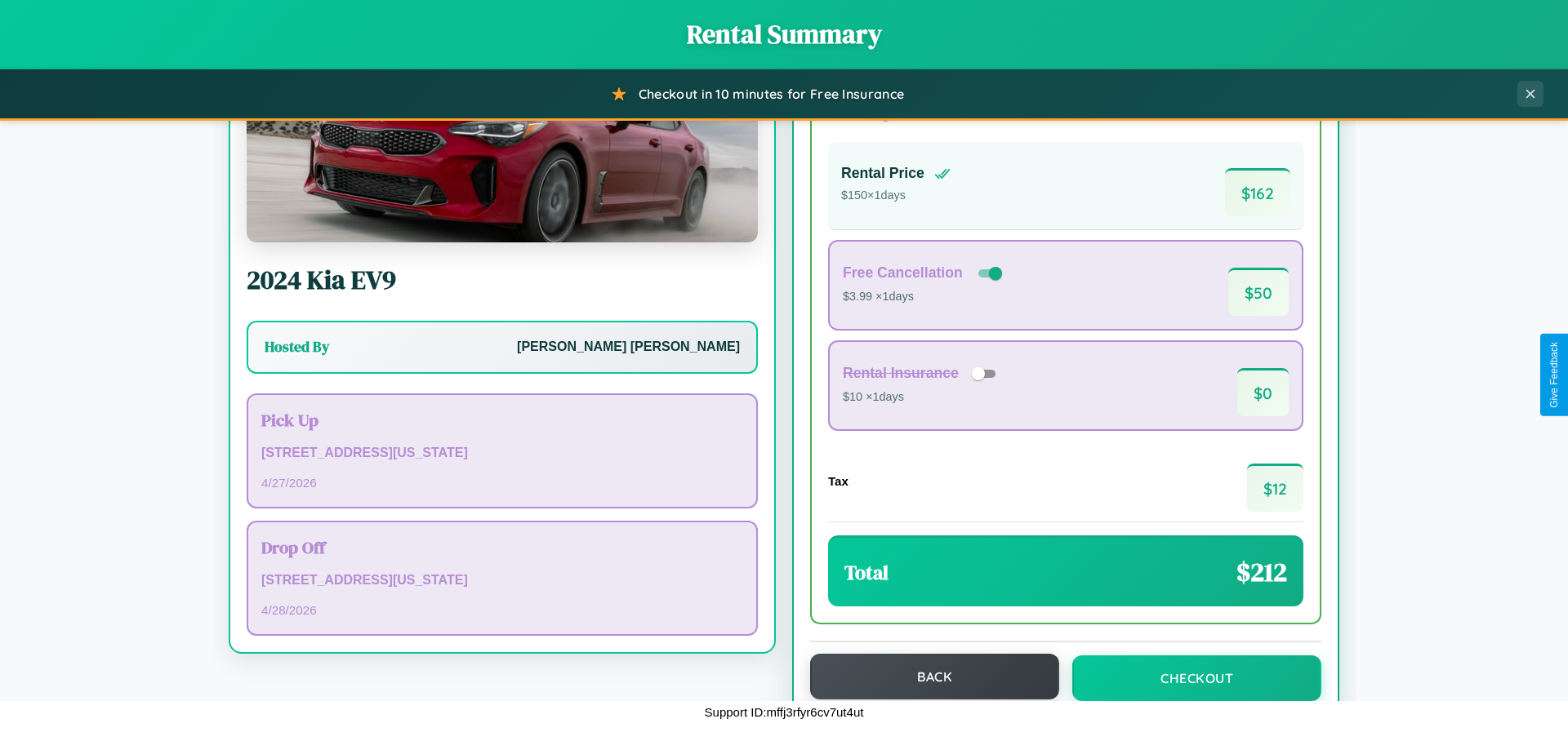
click at [927, 678] on button "Back" at bounding box center [935, 677] width 249 height 46
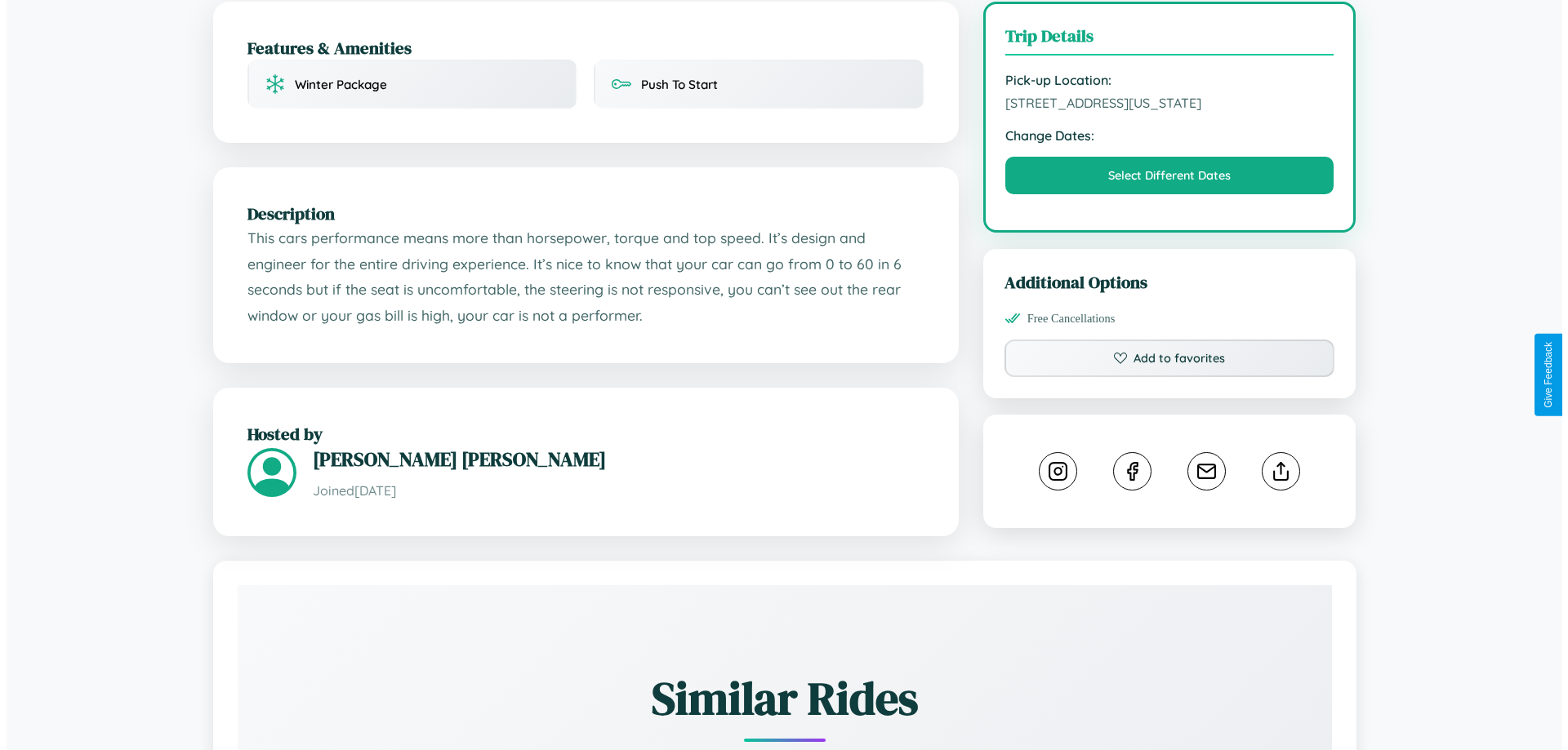
scroll to position [440, 0]
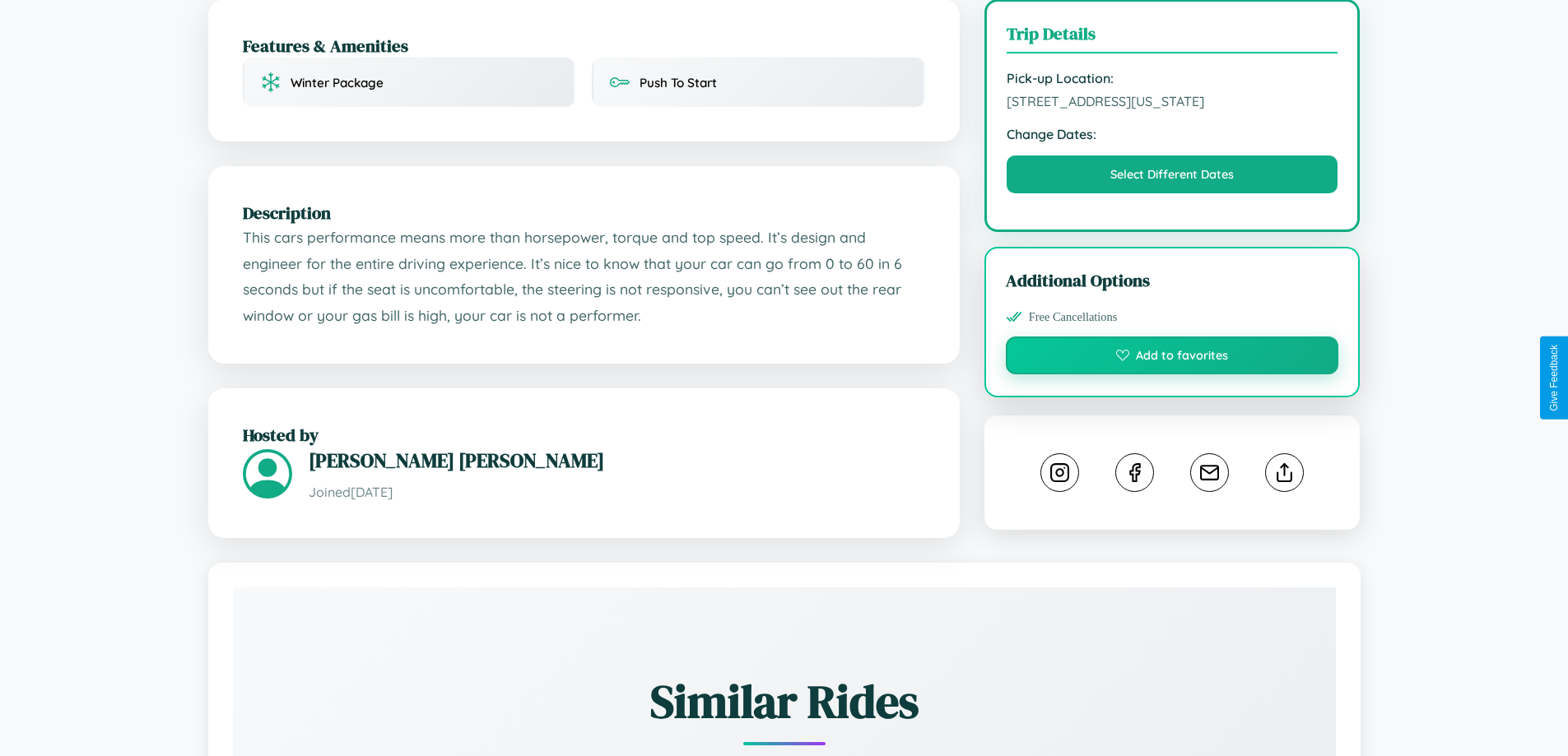
click at [1172, 375] on button "Add to favorites" at bounding box center [1172, 355] width 333 height 38
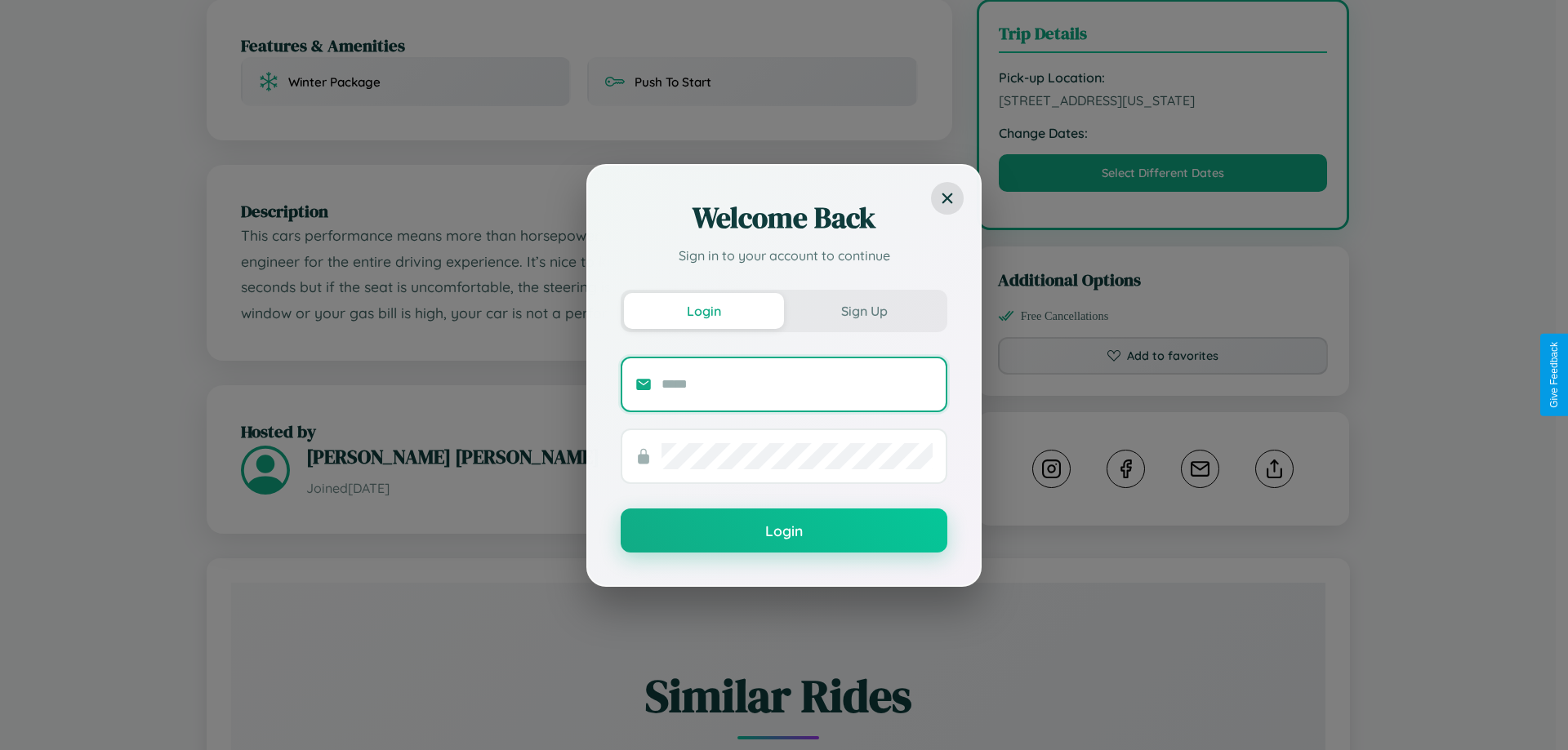
click at [797, 384] on input "text" at bounding box center [797, 385] width 271 height 26
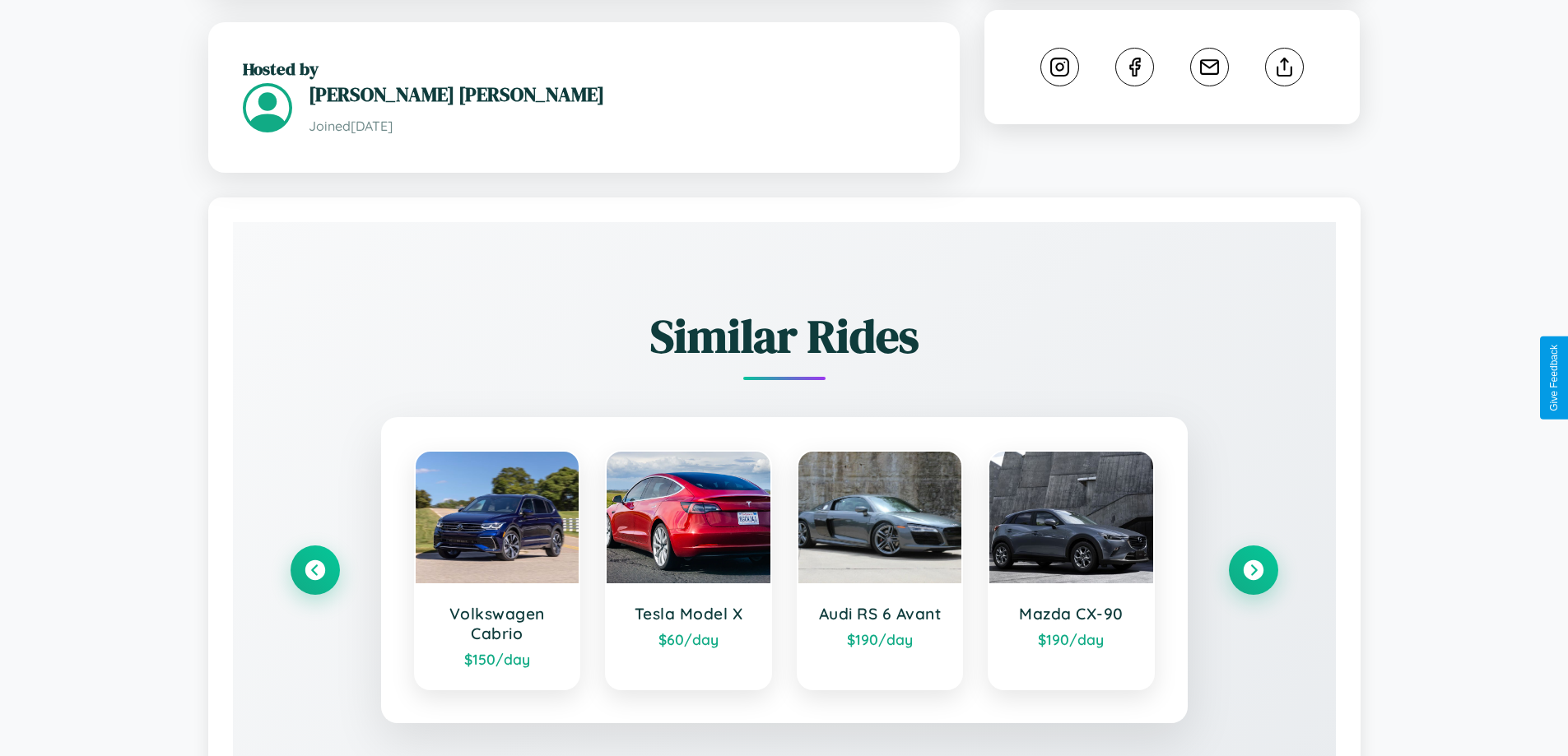
scroll to position [964, 0]
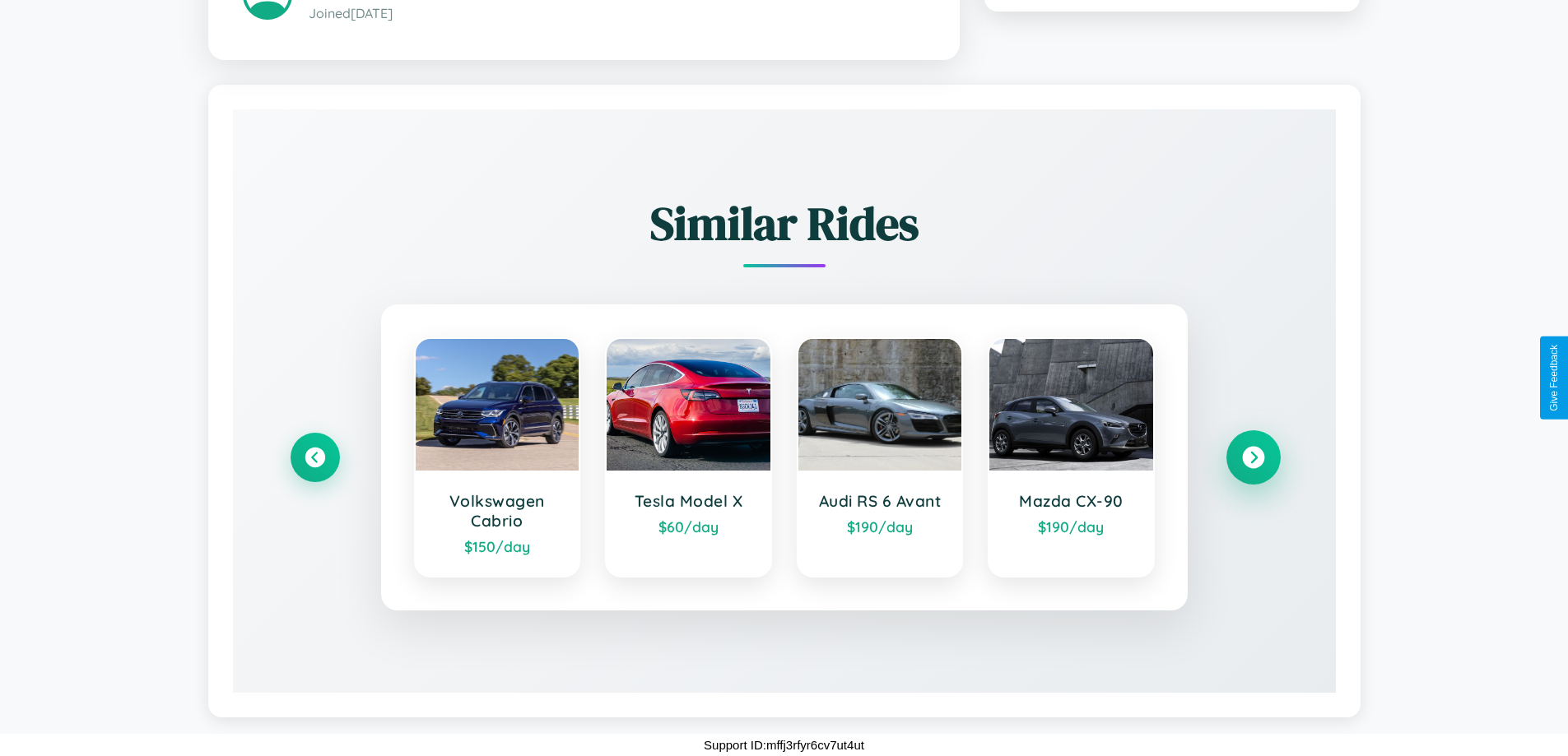
click at [1252, 457] on icon at bounding box center [1253, 457] width 22 height 22
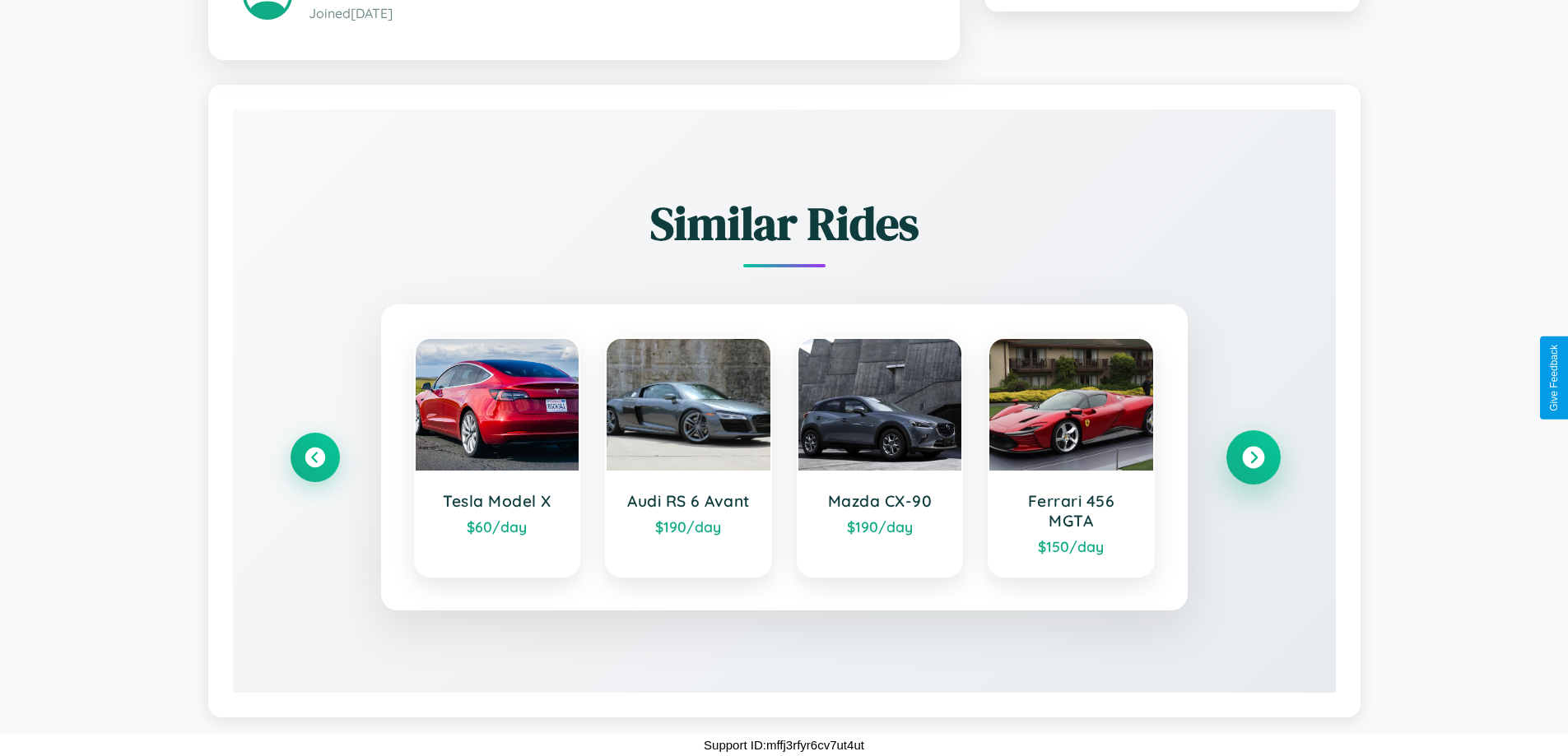
click at [1252, 457] on icon at bounding box center [1253, 457] width 22 height 22
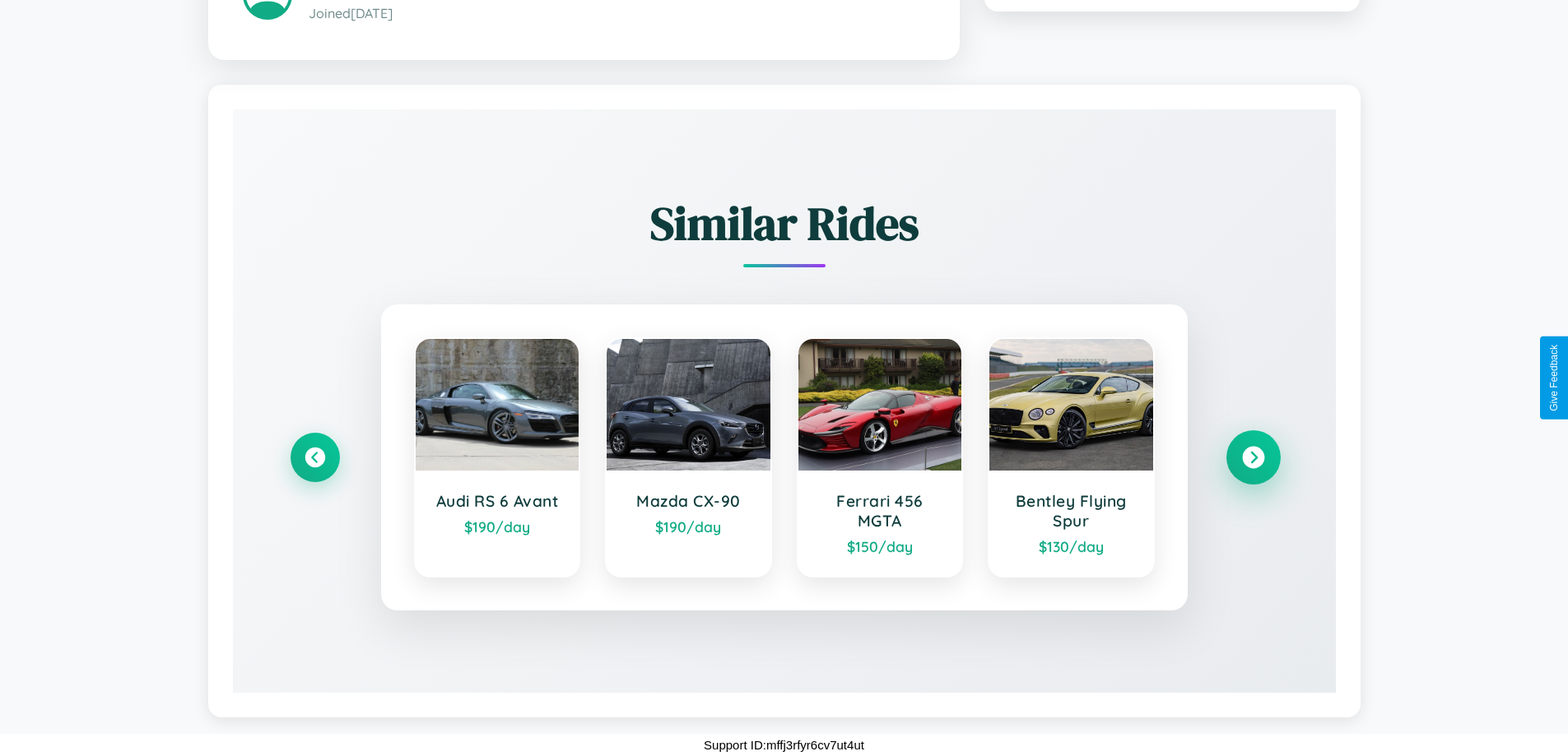
click at [1252, 457] on icon at bounding box center [1253, 457] width 22 height 22
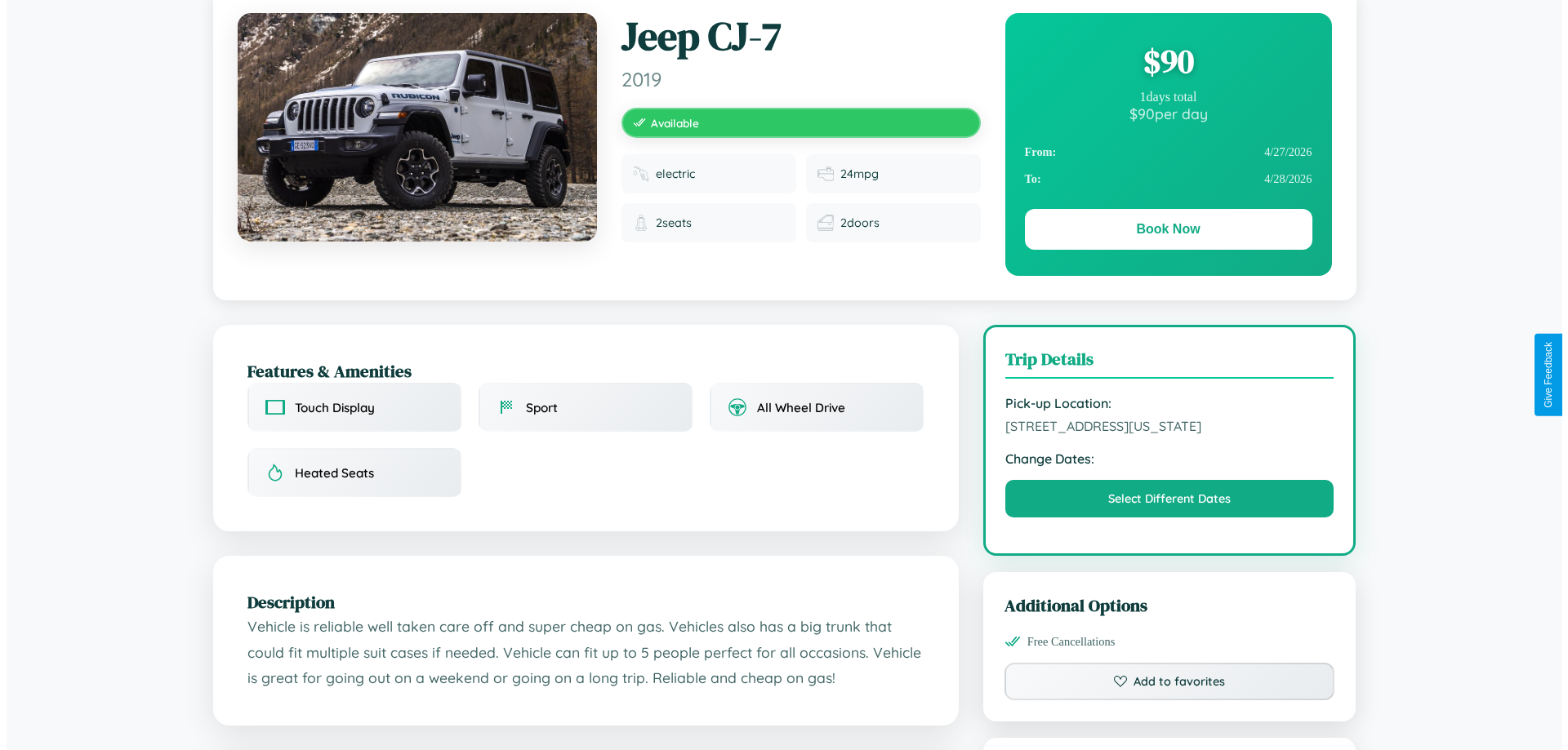
scroll to position [0, 0]
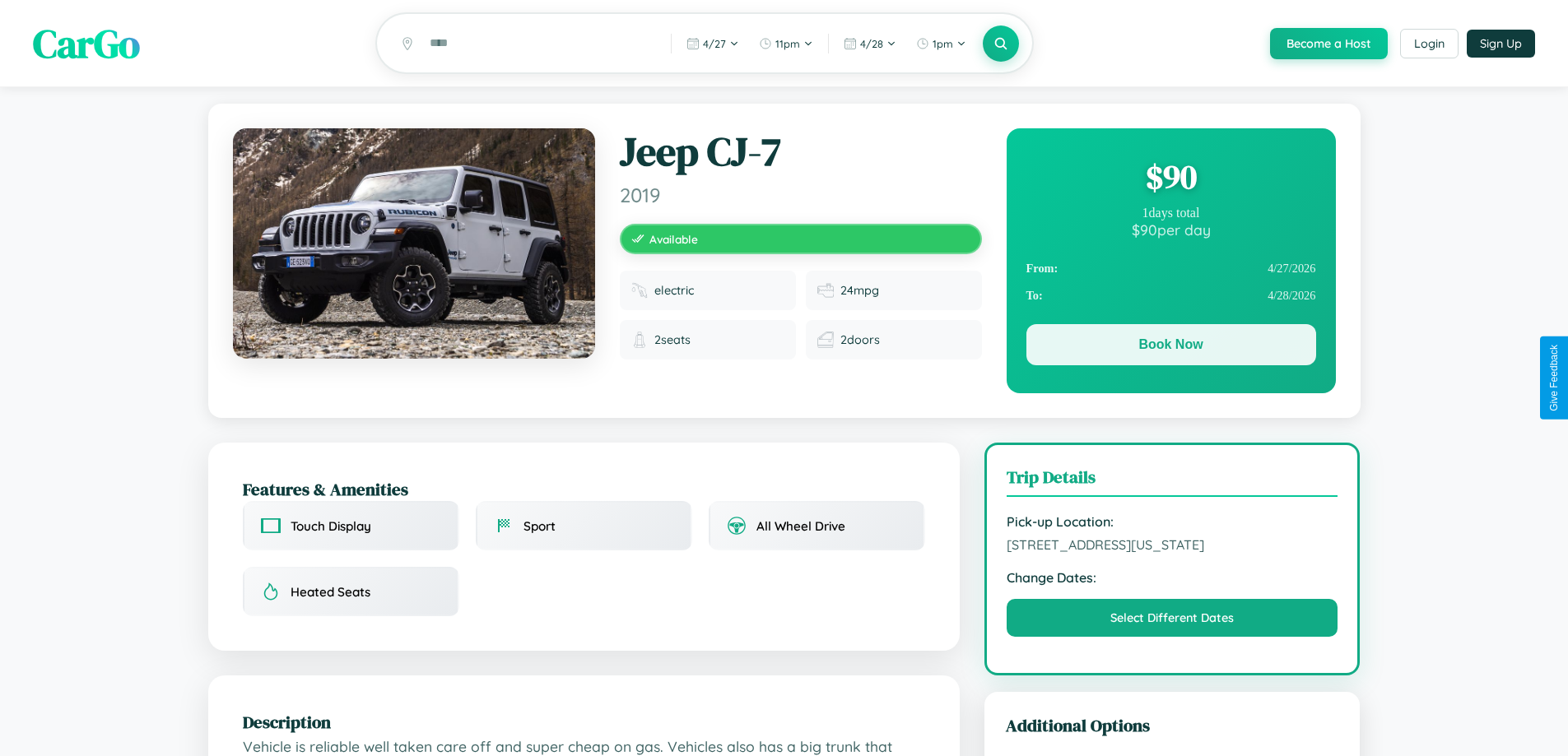
click at [1170, 347] on button "Book Now" at bounding box center [1170, 344] width 290 height 41
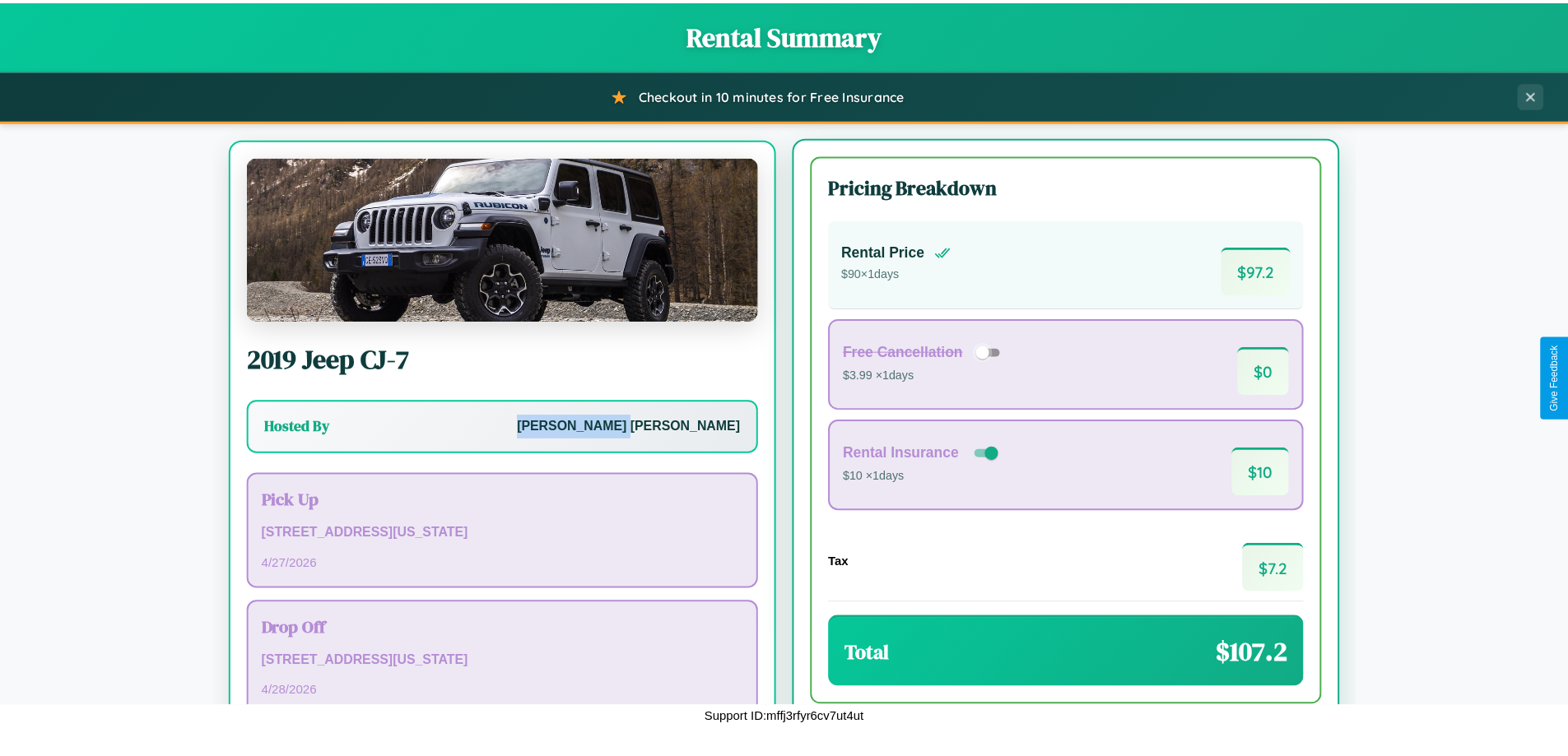
scroll to position [76, 0]
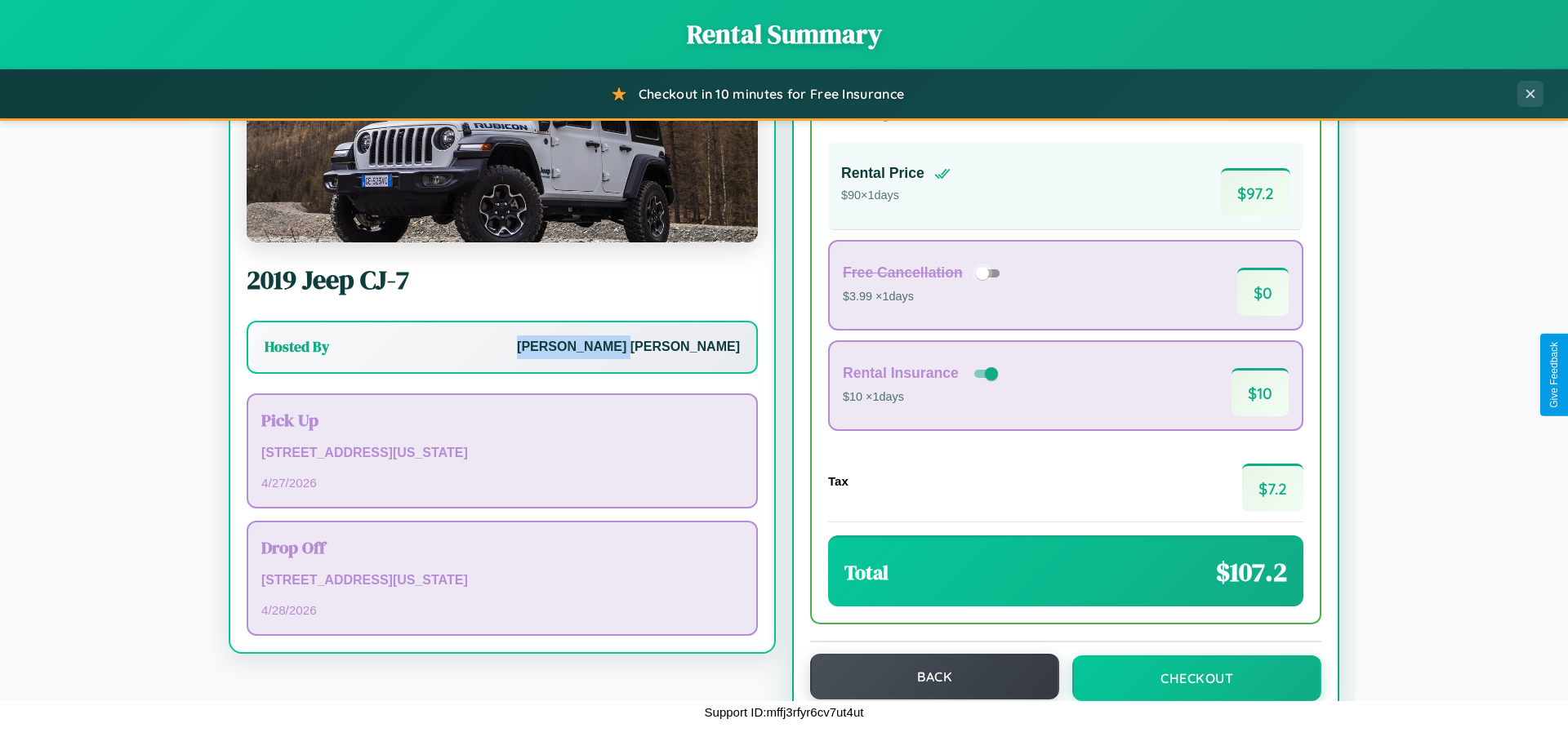
click at [927, 678] on button "Back" at bounding box center [935, 677] width 249 height 46
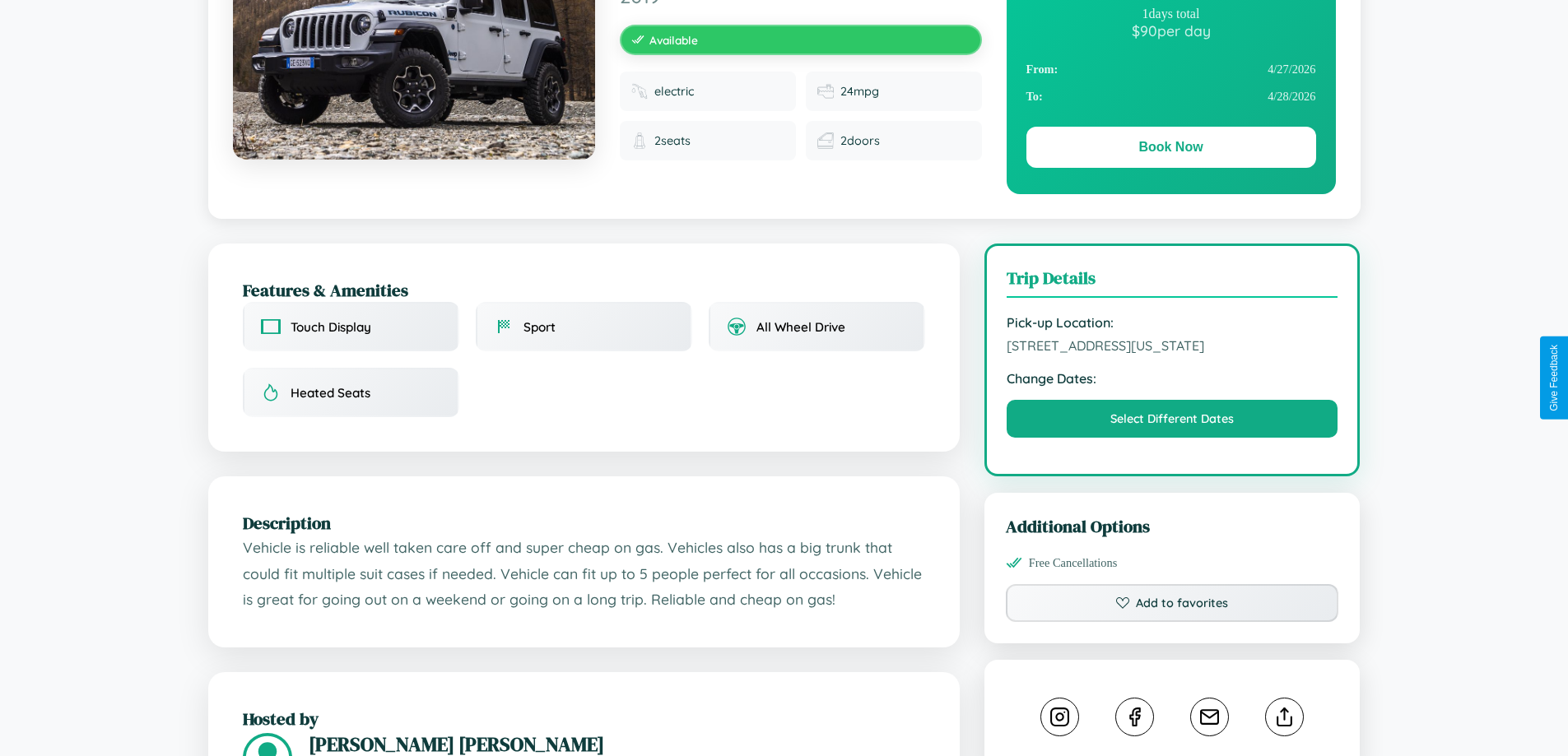
scroll to position [396, 0]
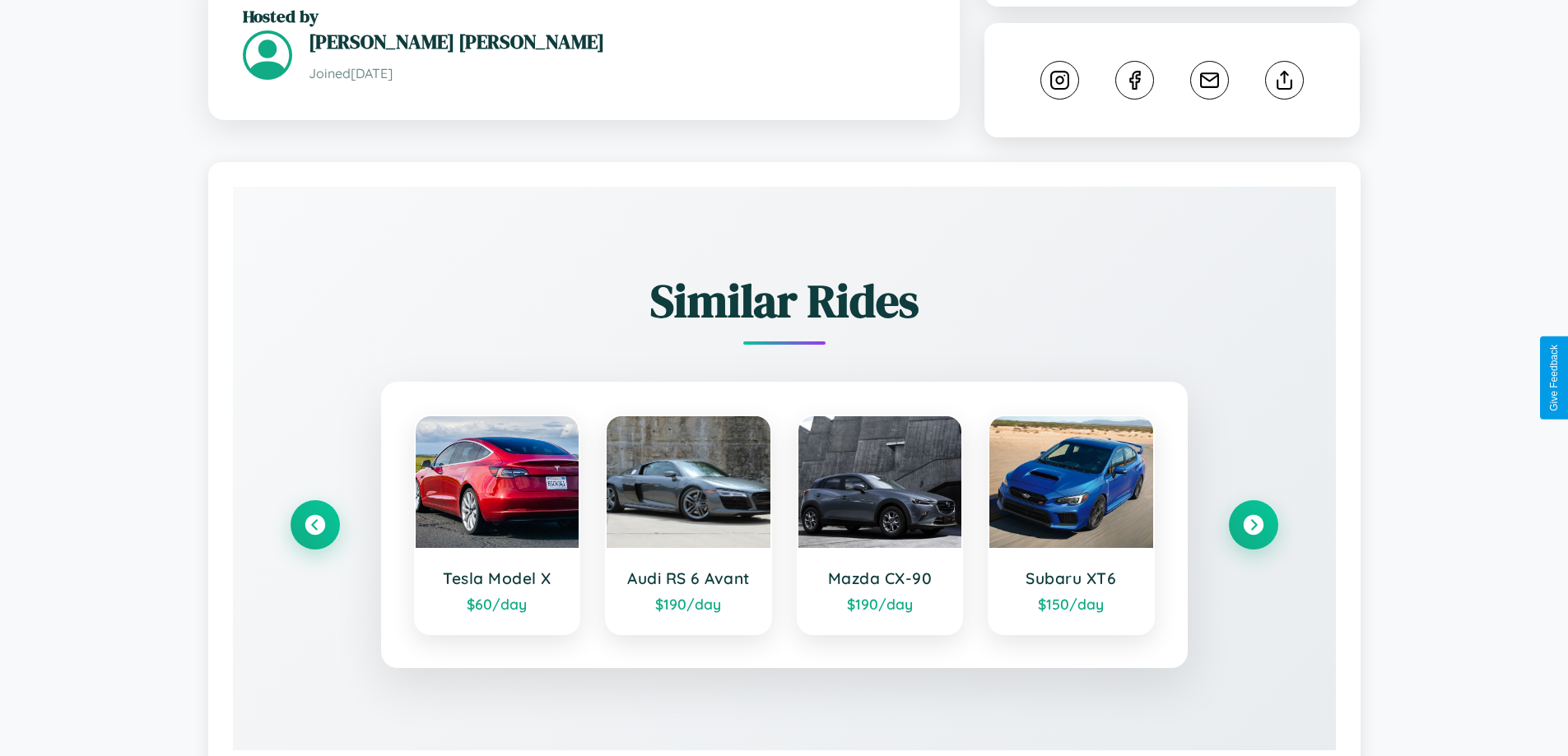
scroll to position [896, 0]
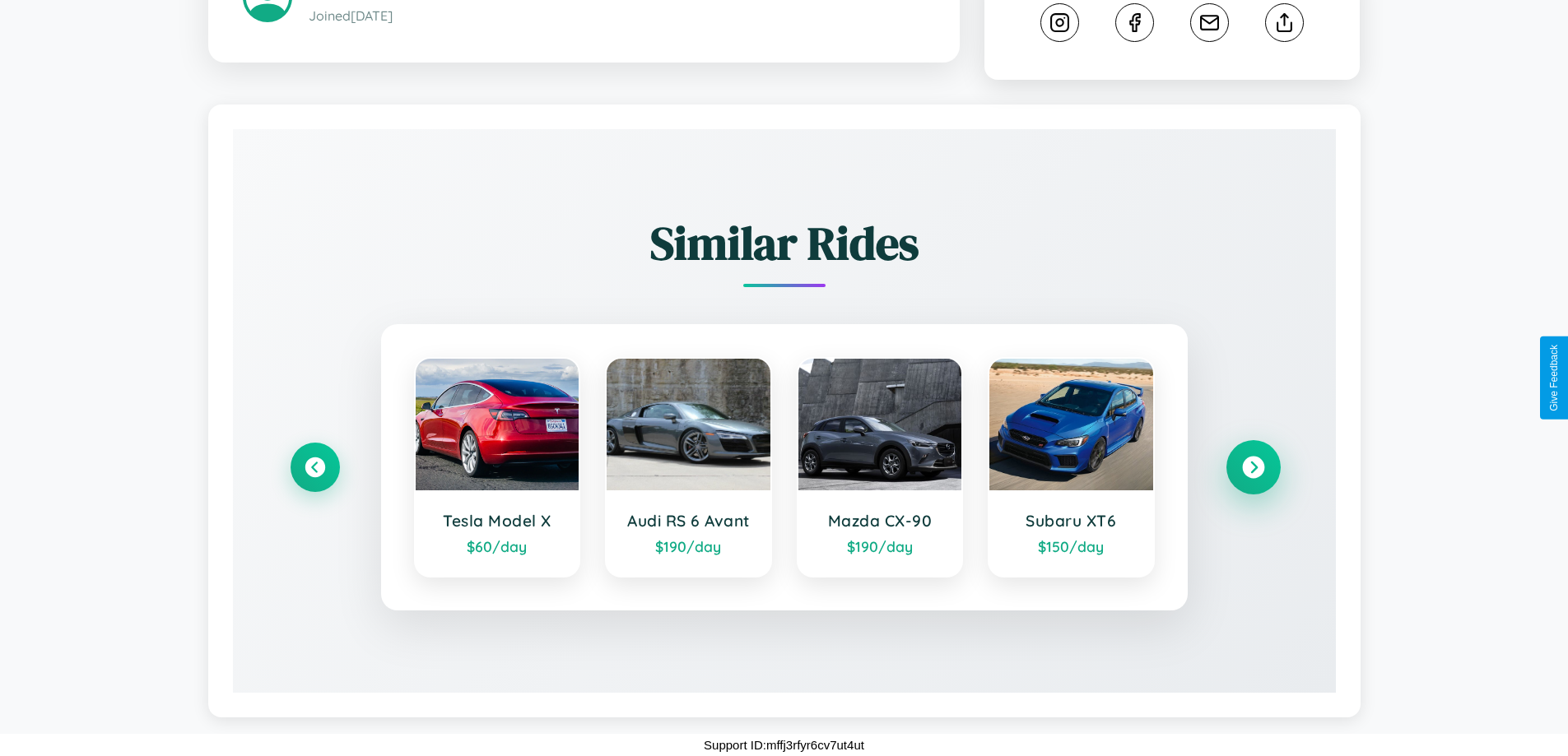
click at [1252, 468] on icon at bounding box center [1253, 468] width 22 height 22
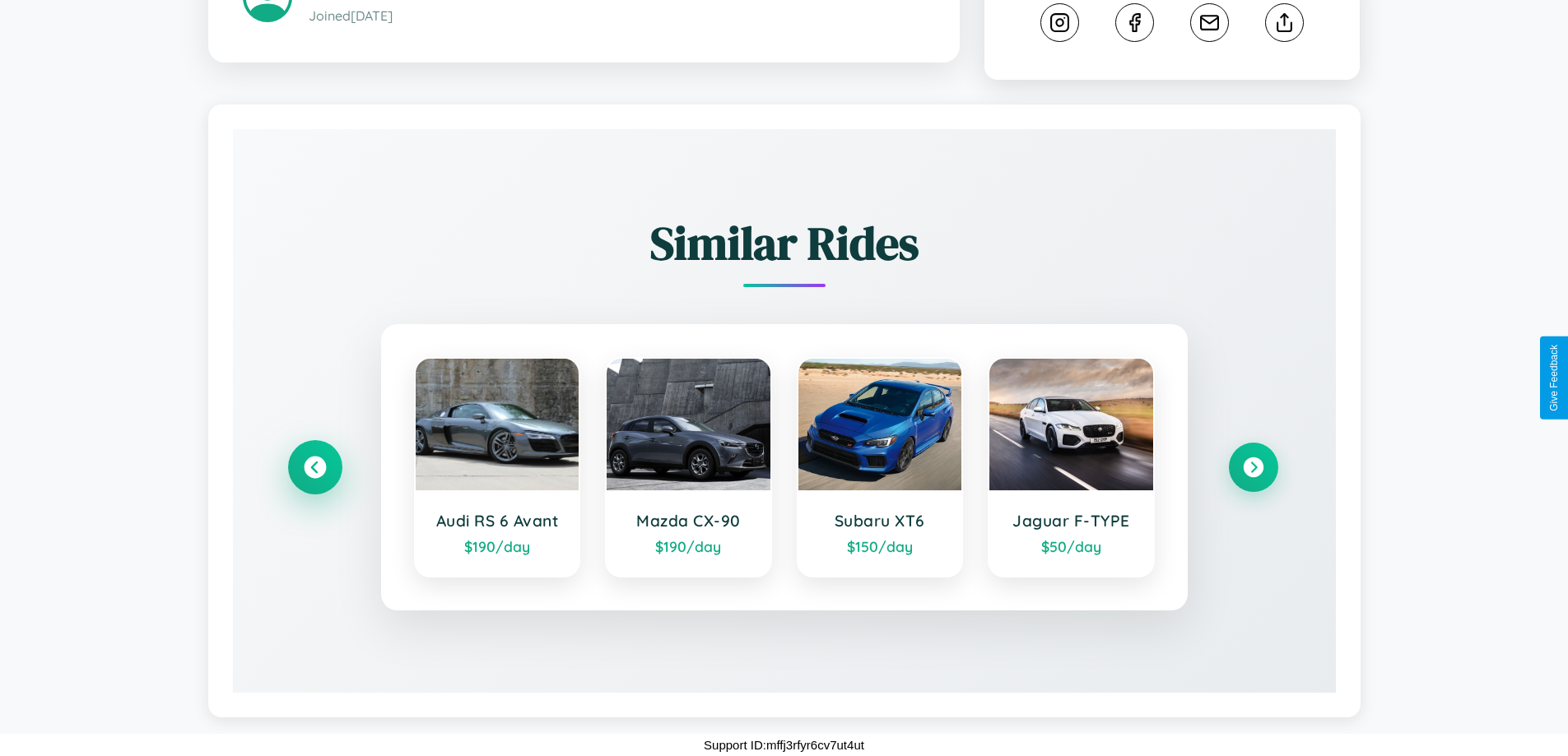
click at [314, 468] on icon at bounding box center [315, 468] width 22 height 22
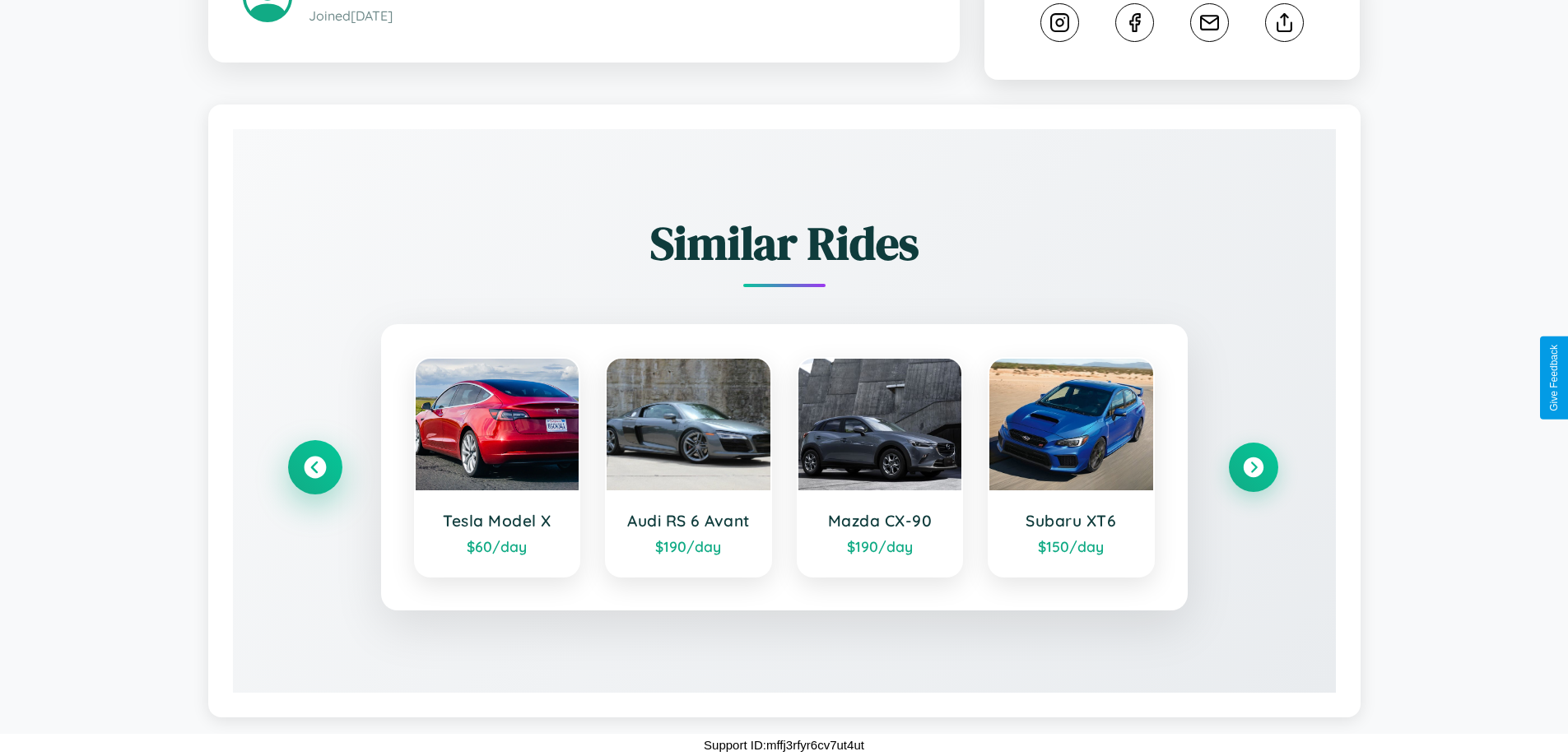
click at [314, 468] on icon at bounding box center [315, 468] width 22 height 22
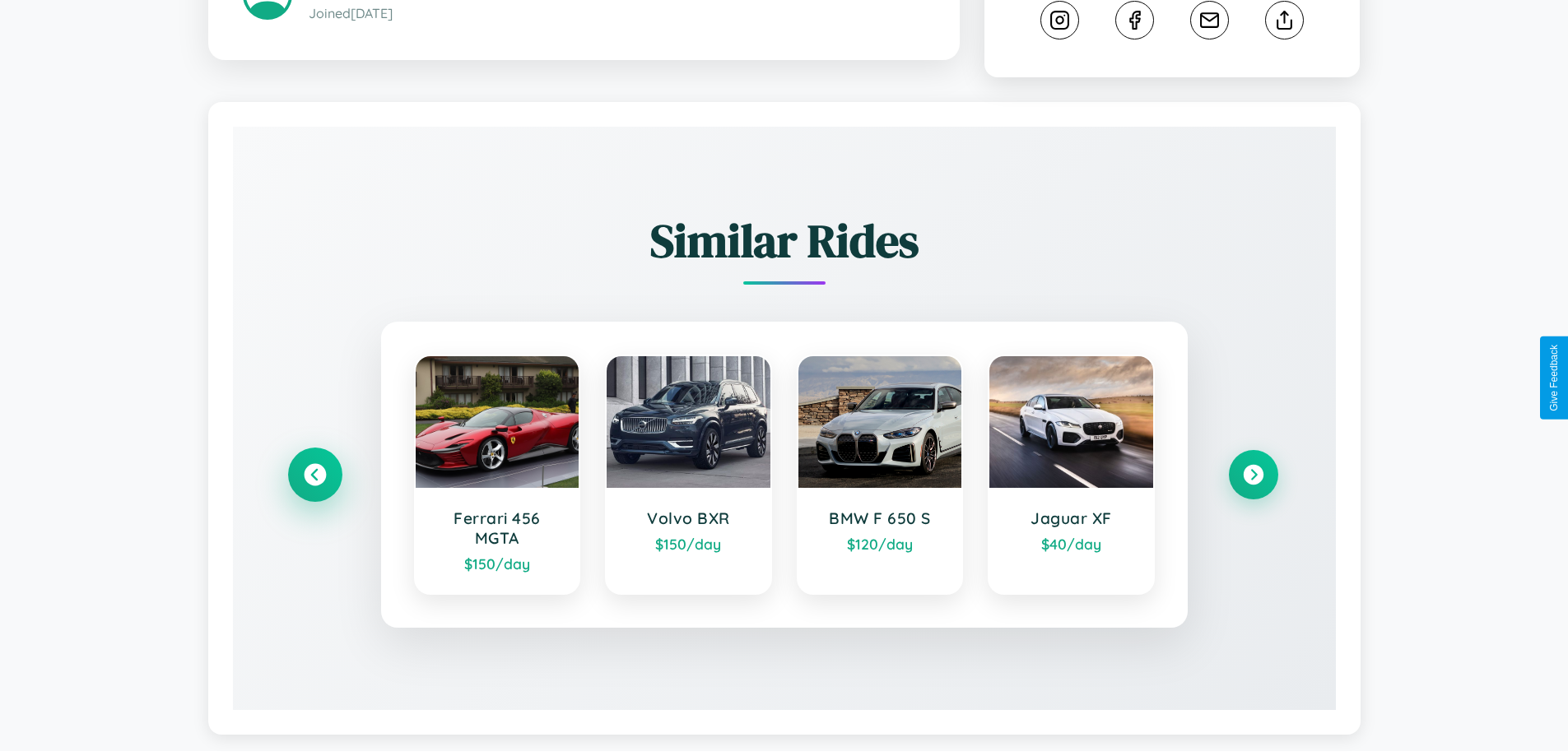
click at [314, 477] on icon at bounding box center [315, 475] width 22 height 22
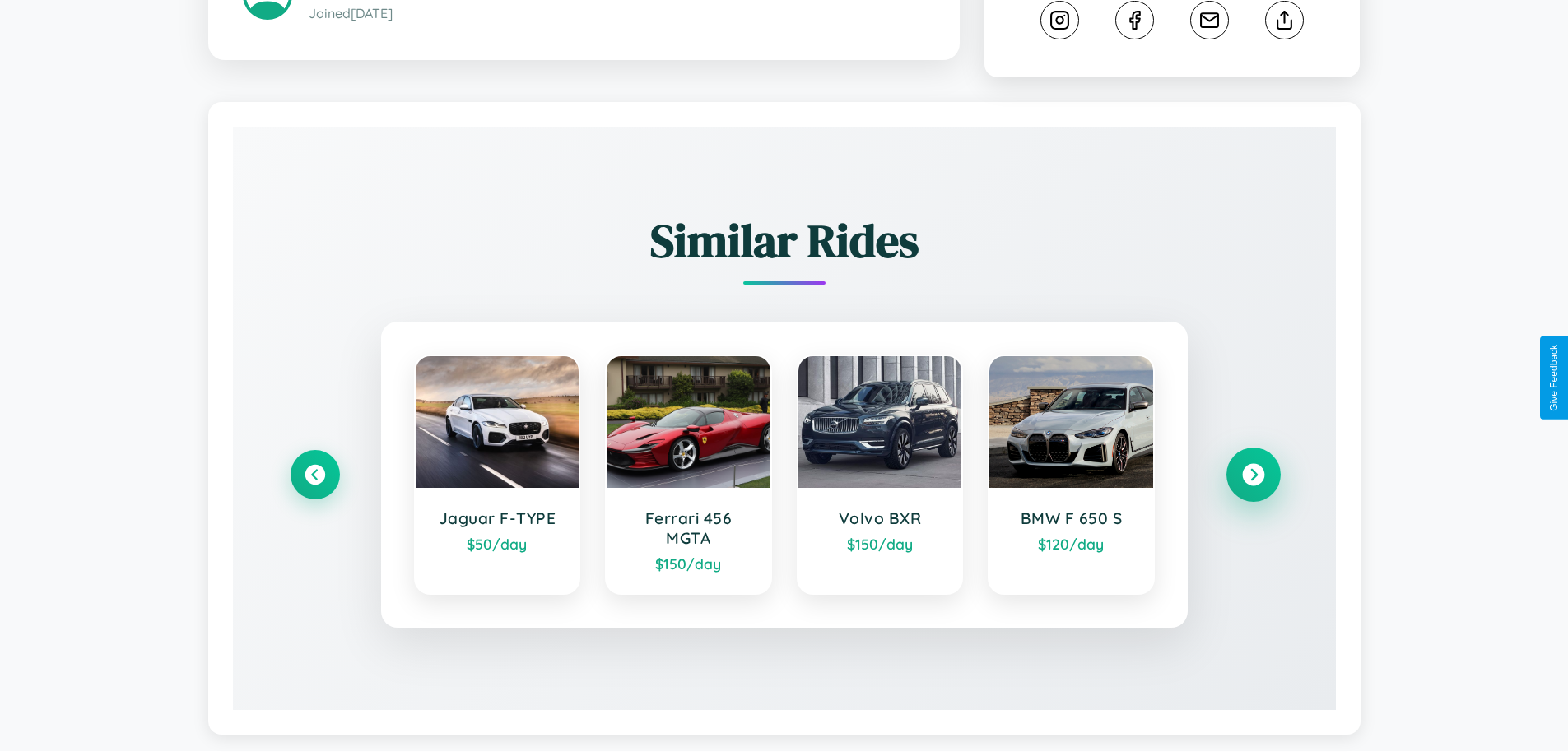
click at [1252, 477] on icon at bounding box center [1253, 475] width 22 height 22
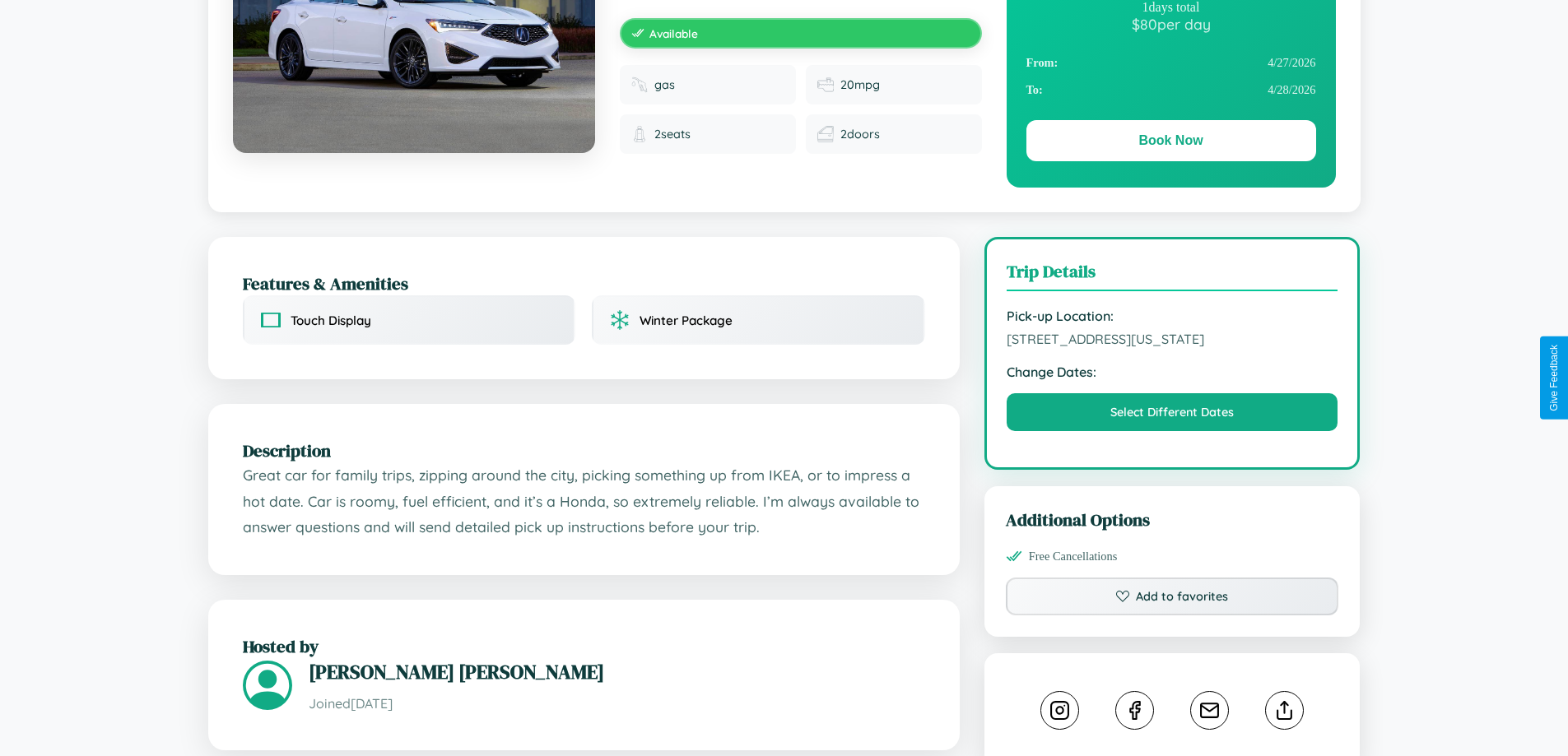
scroll to position [169, 0]
